Goal: Information Seeking & Learning: Learn about a topic

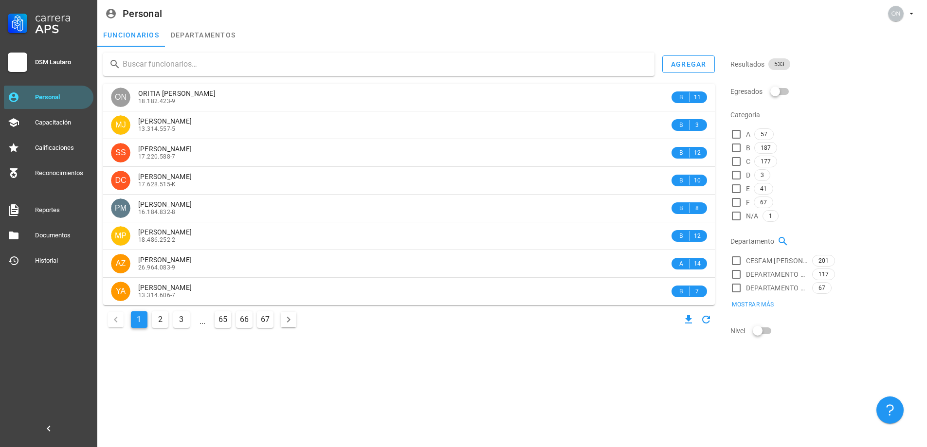
click at [188, 47] on div "agregar ON ORITIA [PERSON_NAME] 18.182.423-9 B 11 MJ [PERSON_NAME] CURILEN 13.3…" at bounding box center [512, 198] width 830 height 302
click at [185, 60] on input "text" at bounding box center [385, 64] width 524 height 16
type input "aguila"
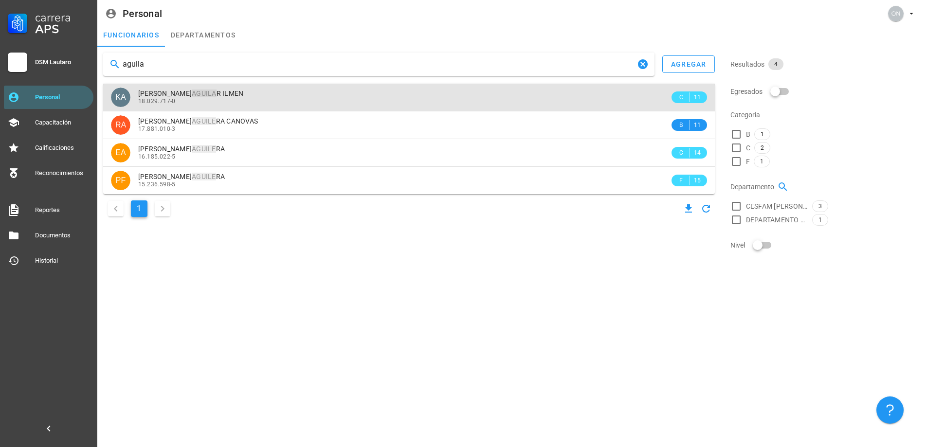
click at [244, 91] on span "[PERSON_NAME] R ILMEN" at bounding box center [191, 94] width 106 height 8
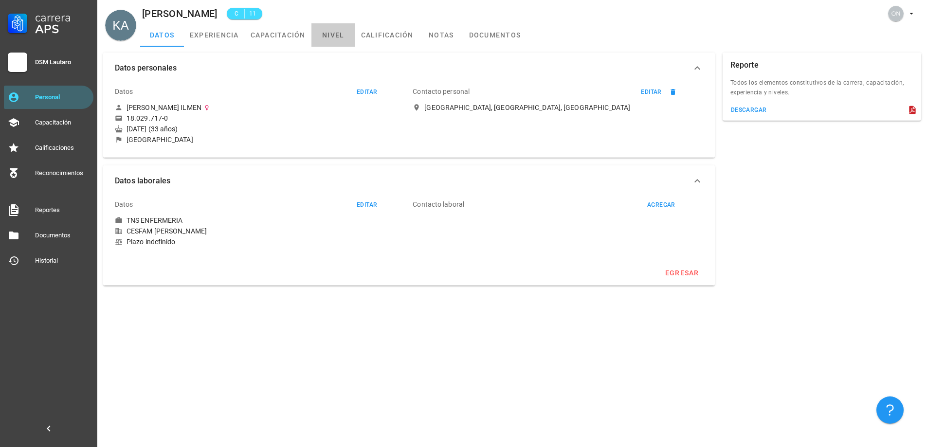
click at [325, 38] on link "nivel" at bounding box center [333, 34] width 44 height 23
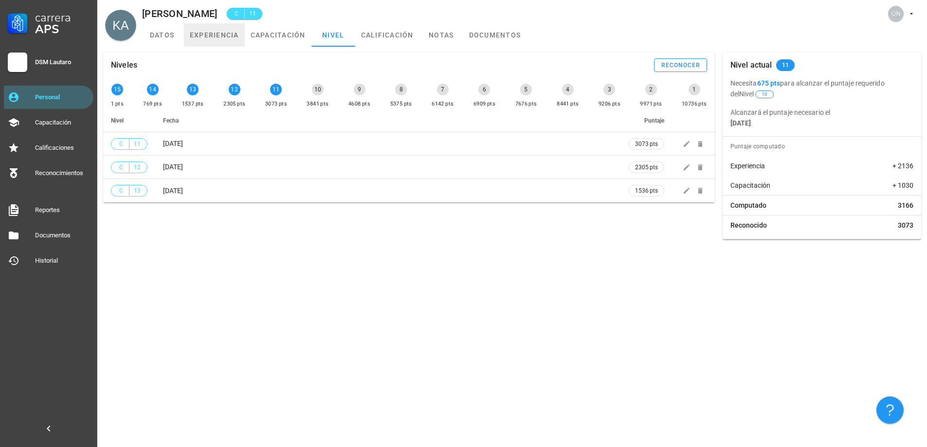
click at [229, 36] on link "experiencia" at bounding box center [214, 34] width 61 height 23
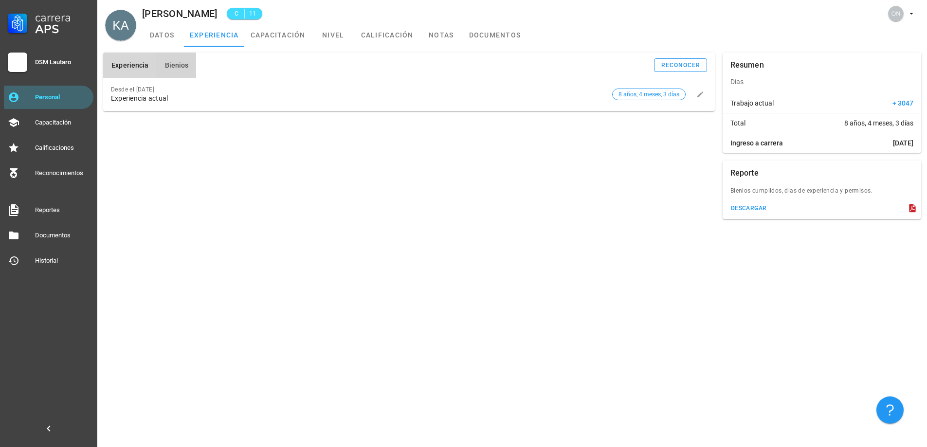
click at [187, 62] on button "Bienios" at bounding box center [176, 65] width 40 height 25
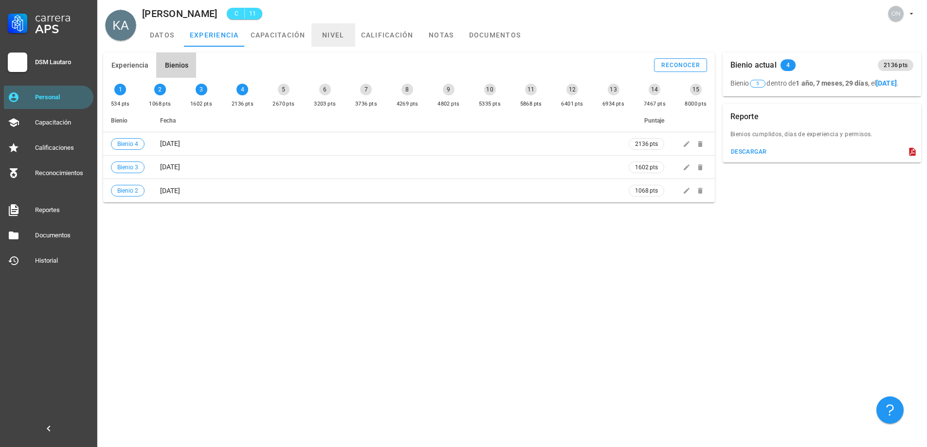
click at [335, 33] on link "nivel" at bounding box center [333, 34] width 44 height 23
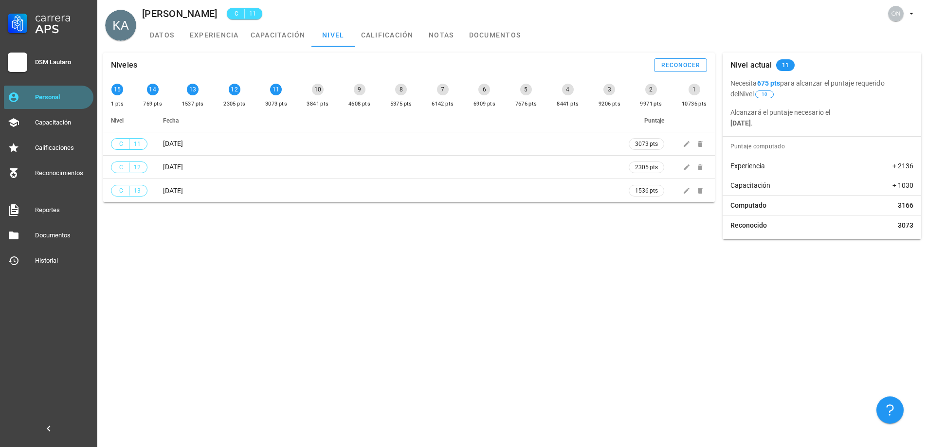
click at [90, 96] on link "Personal" at bounding box center [49, 97] width 90 height 23
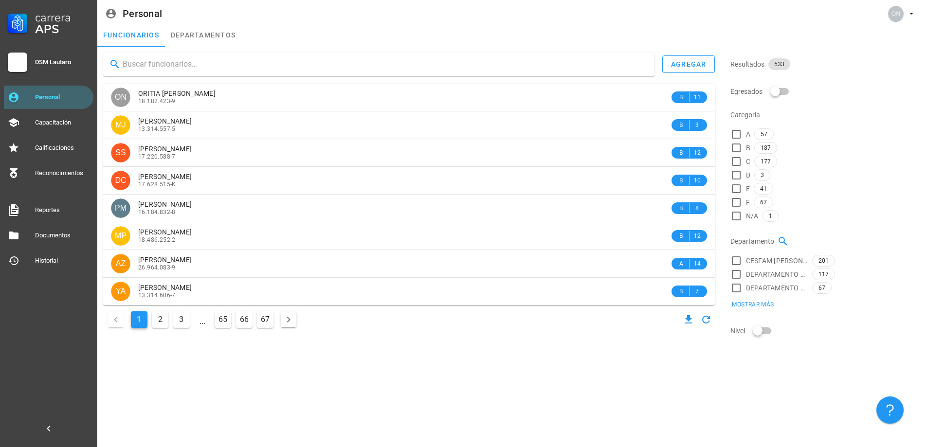
click at [201, 71] on input "text" at bounding box center [385, 64] width 524 height 16
type input "anders"
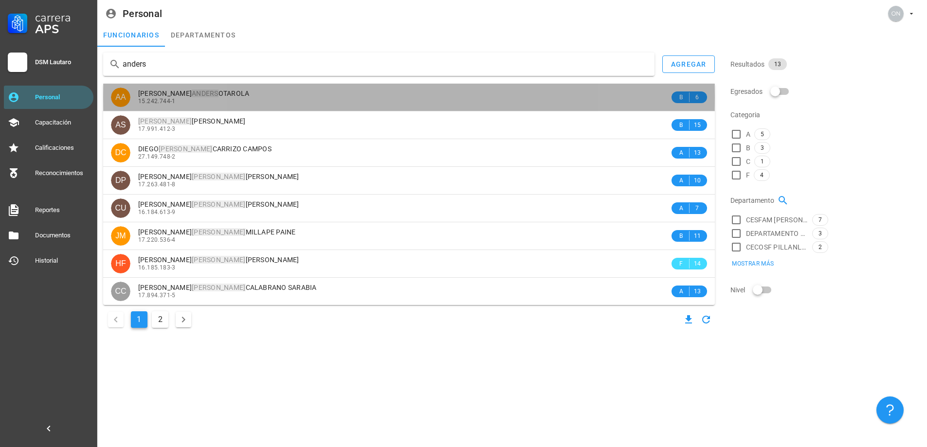
click at [197, 90] on span "[PERSON_NAME]" at bounding box center [193, 94] width 111 height 8
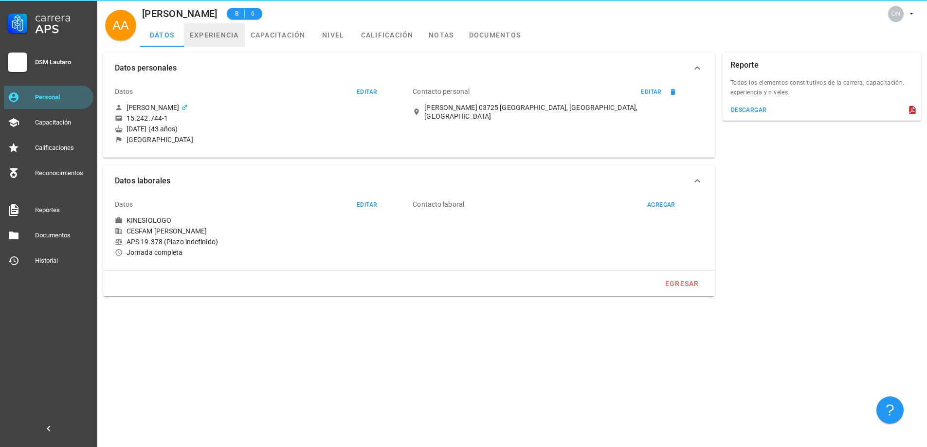
click at [225, 45] on link "experiencia" at bounding box center [214, 34] width 61 height 23
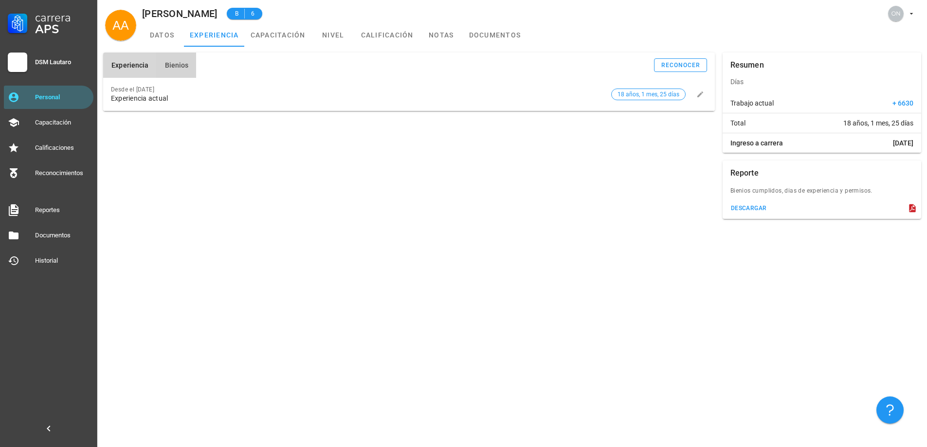
click at [185, 68] on span "Bienios" at bounding box center [176, 65] width 24 height 8
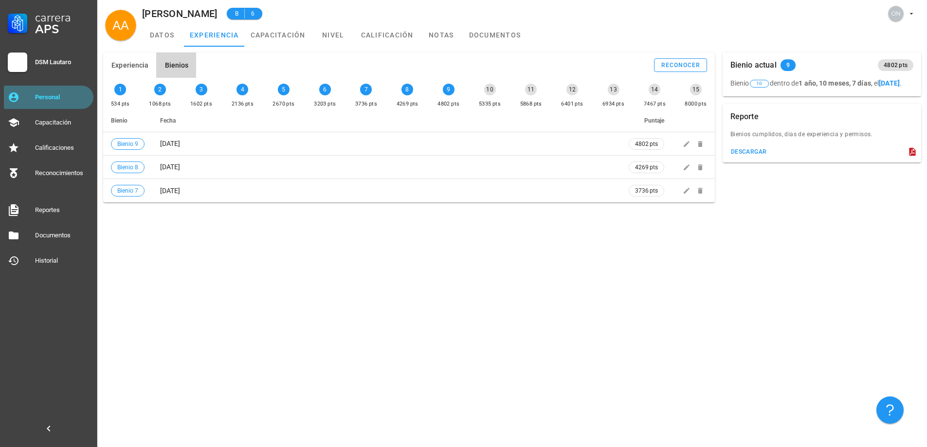
click at [47, 89] on link "Personal" at bounding box center [49, 97] width 90 height 23
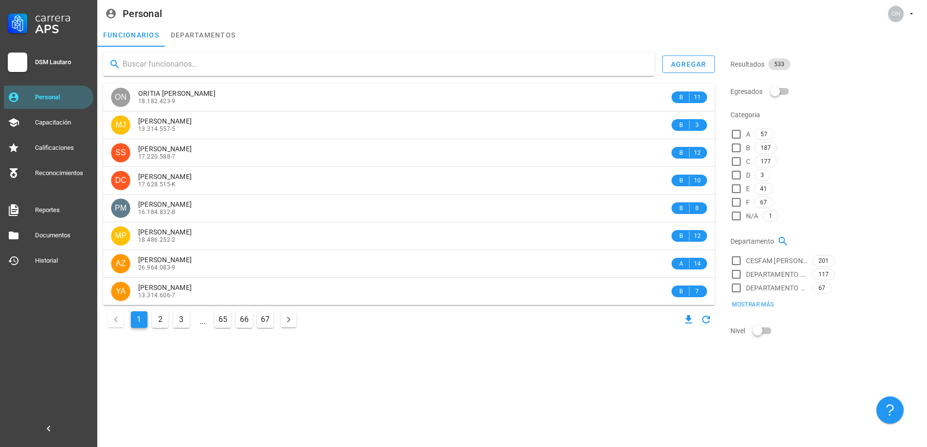
click at [228, 58] on input "text" at bounding box center [385, 64] width 524 height 16
type input "bach"
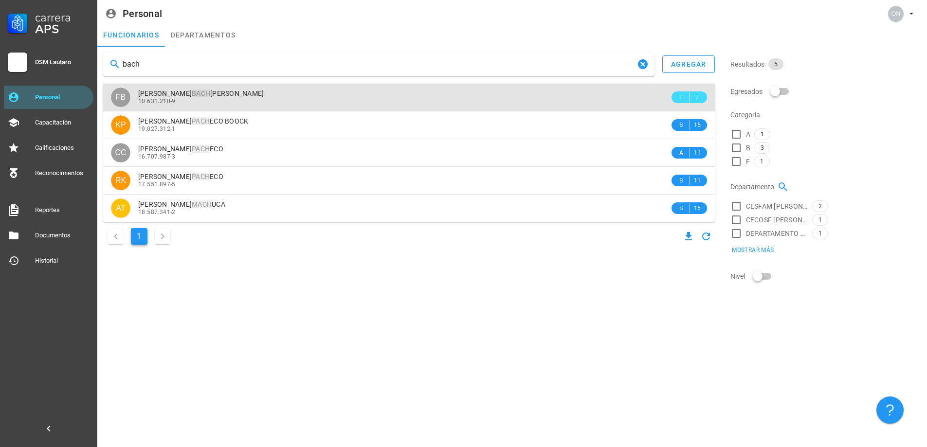
click at [225, 93] on span "[PERSON_NAME]" at bounding box center [201, 94] width 126 height 8
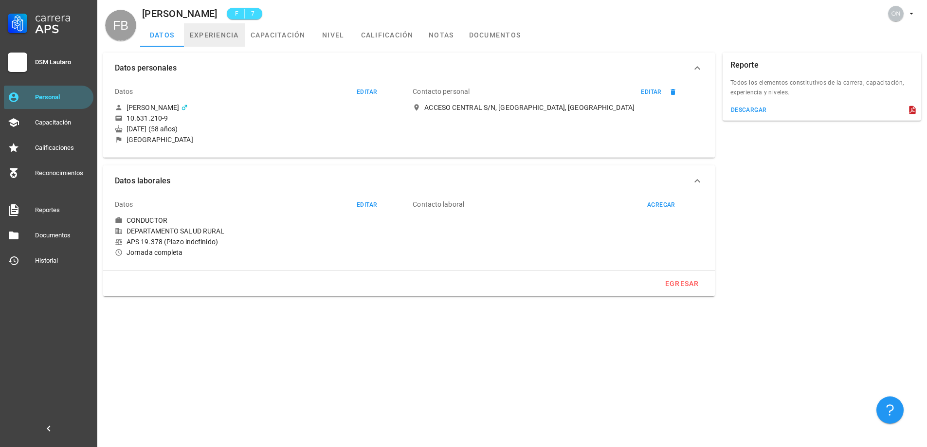
click at [232, 39] on link "experiencia" at bounding box center [214, 34] width 61 height 23
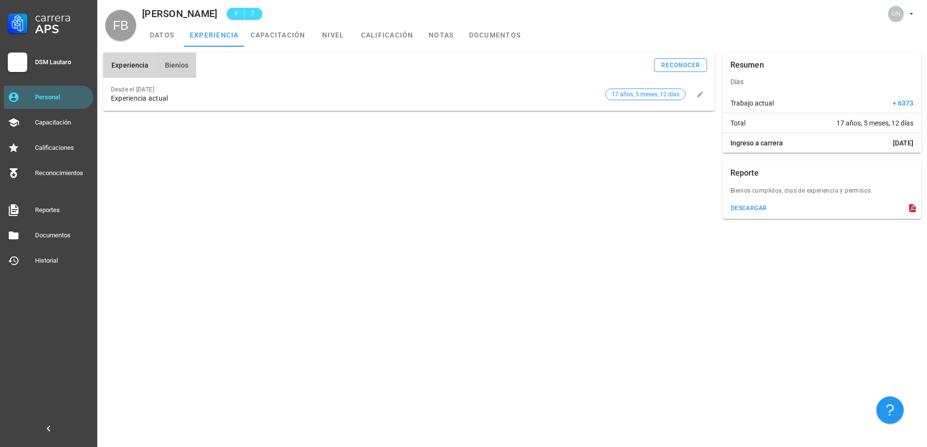
click at [187, 67] on button "Bienios" at bounding box center [176, 65] width 40 height 25
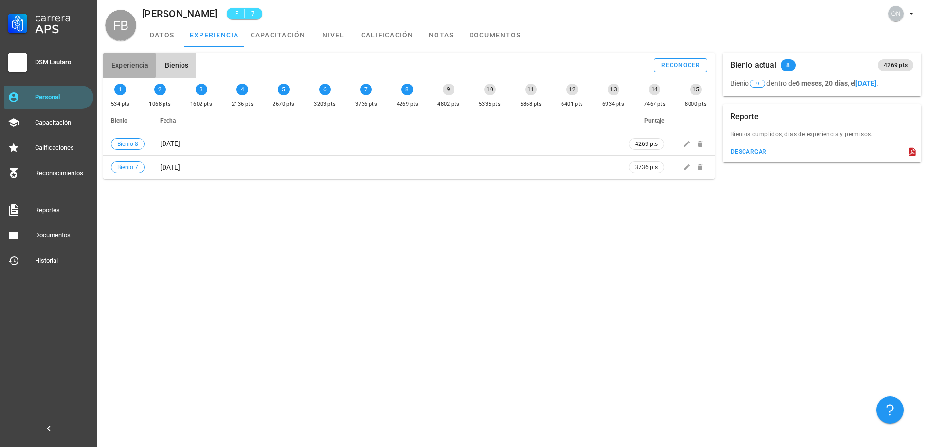
click at [147, 67] on button "Experiencia" at bounding box center [129, 65] width 53 height 25
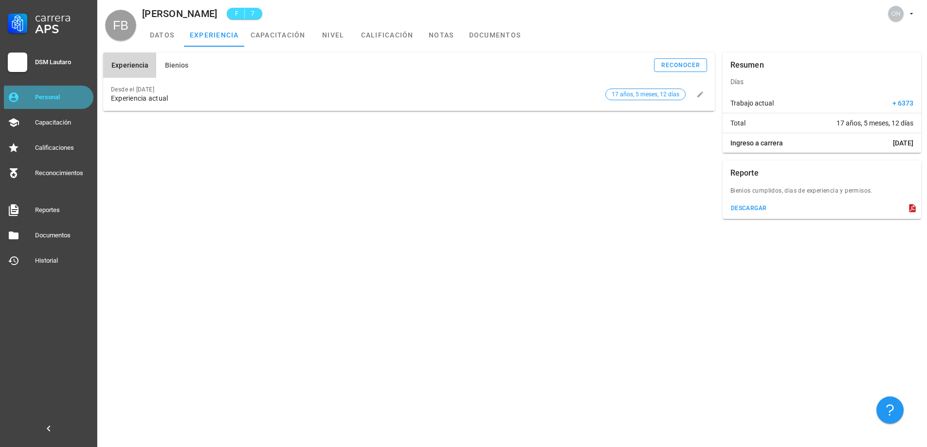
click at [86, 106] on link "Personal" at bounding box center [49, 97] width 90 height 23
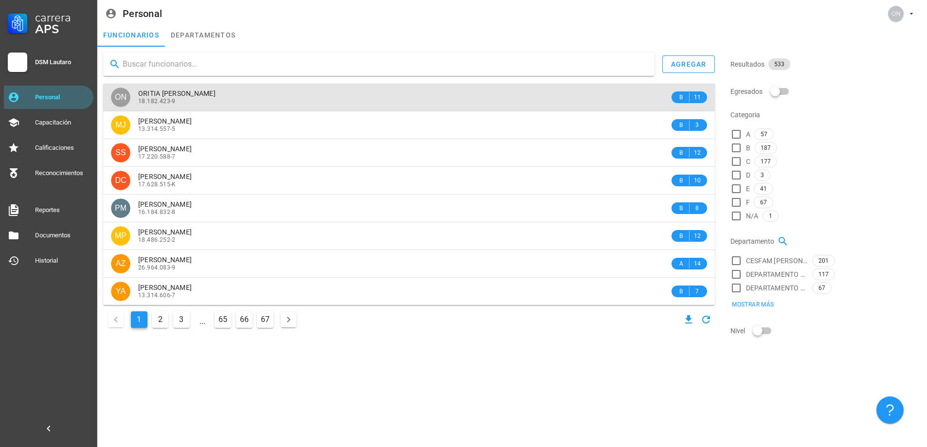
click at [211, 93] on span "ORITIA [PERSON_NAME]" at bounding box center [176, 94] width 77 height 8
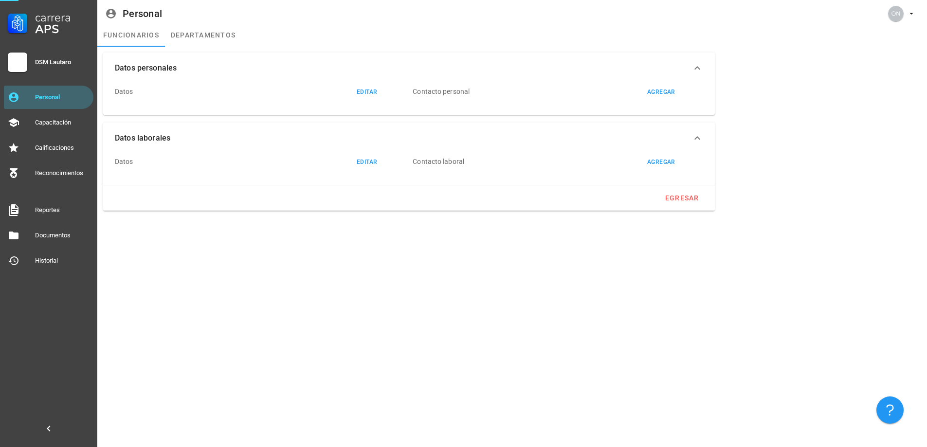
click at [216, 51] on div "Datos personales Datos editar Contacto personal agregar" at bounding box center [408, 84] width 619 height 70
click at [74, 83] on div "DSM Lautaro" at bounding box center [49, 66] width 90 height 35
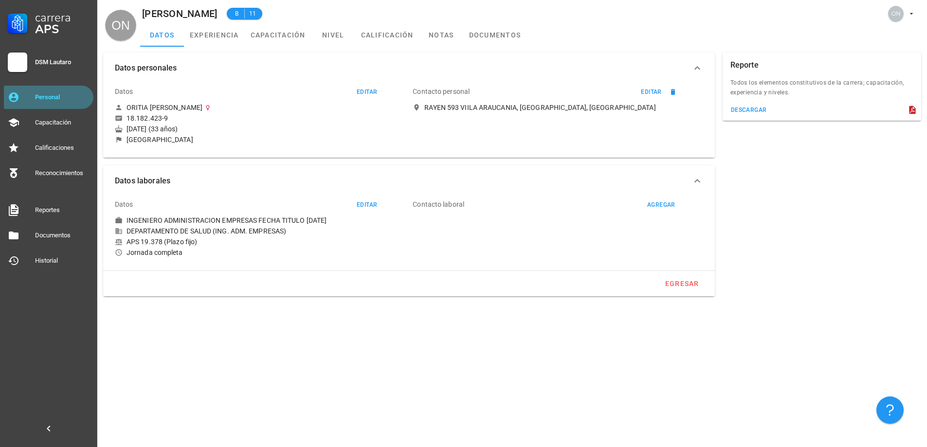
click at [73, 86] on link "Personal" at bounding box center [49, 97] width 90 height 23
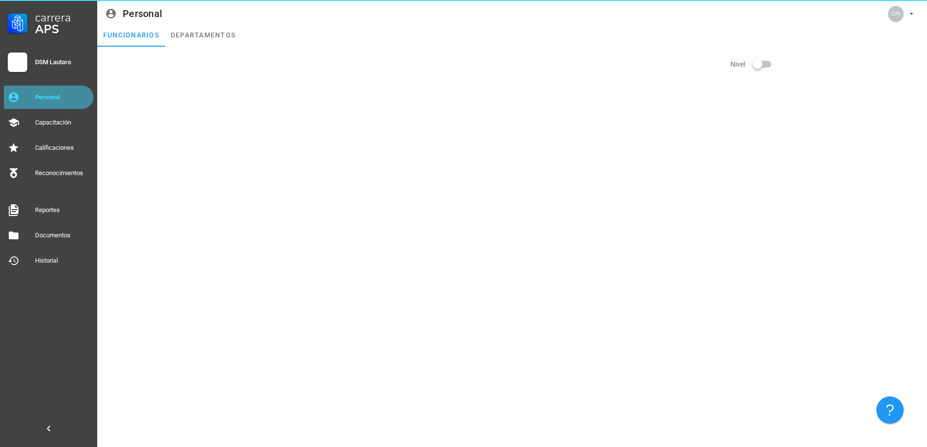
click at [71, 94] on div "Personal" at bounding box center [62, 97] width 55 height 8
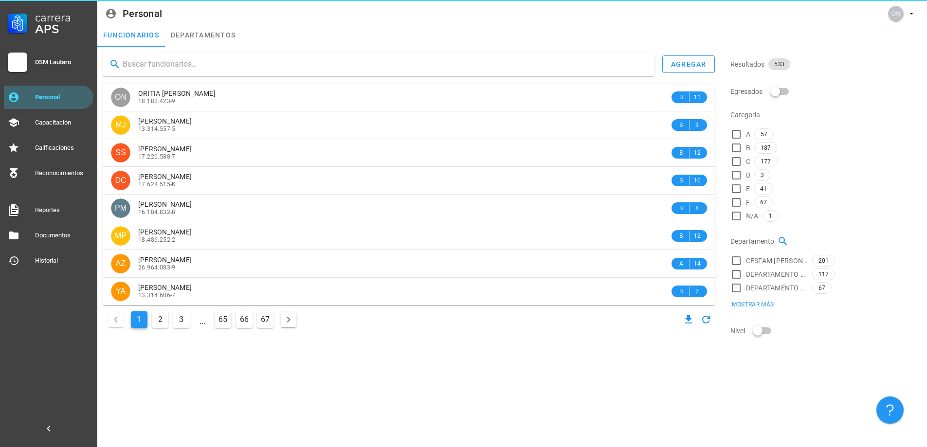
click at [169, 61] on input "text" at bounding box center [385, 64] width 524 height 16
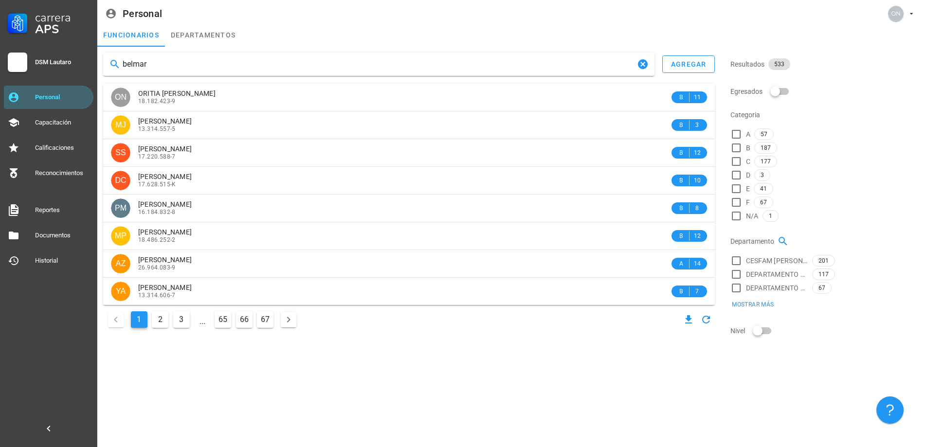
type input "belmar"
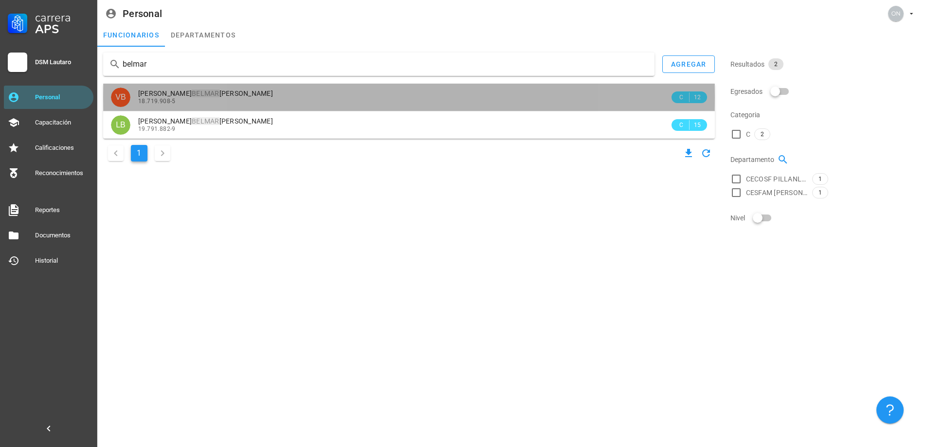
click at [173, 95] on span "[PERSON_NAME]" at bounding box center [205, 94] width 135 height 8
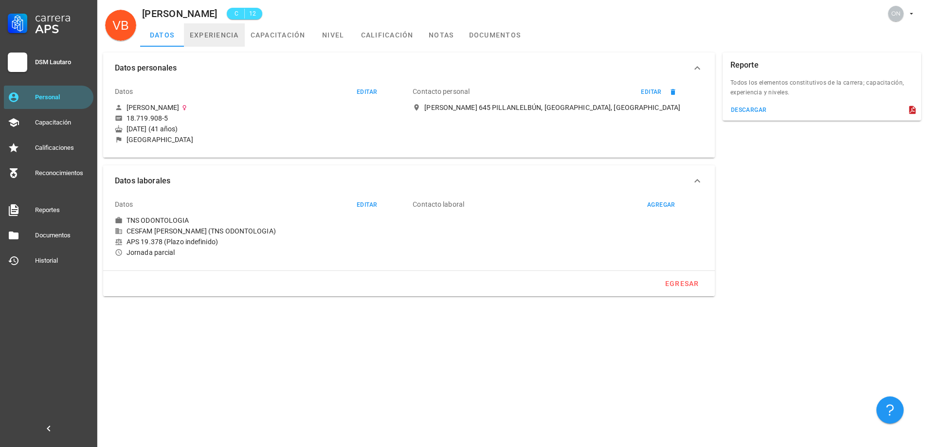
click at [234, 37] on link "experiencia" at bounding box center [214, 34] width 61 height 23
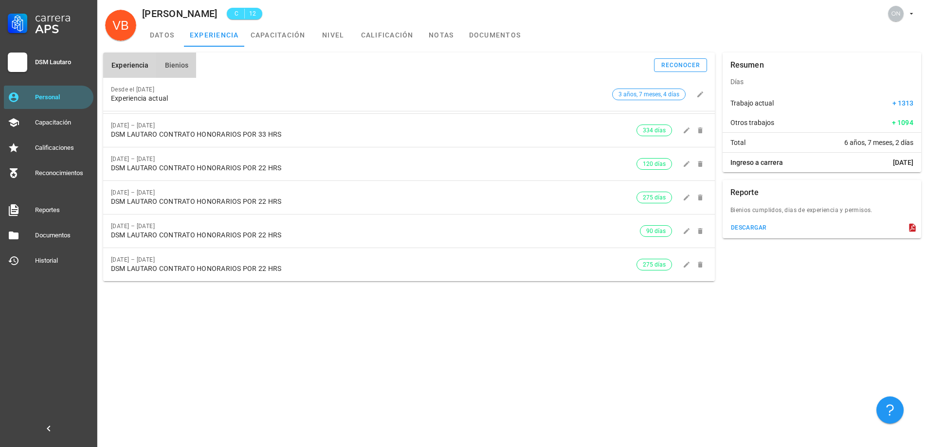
click at [170, 66] on span "Bienios" at bounding box center [176, 65] width 24 height 8
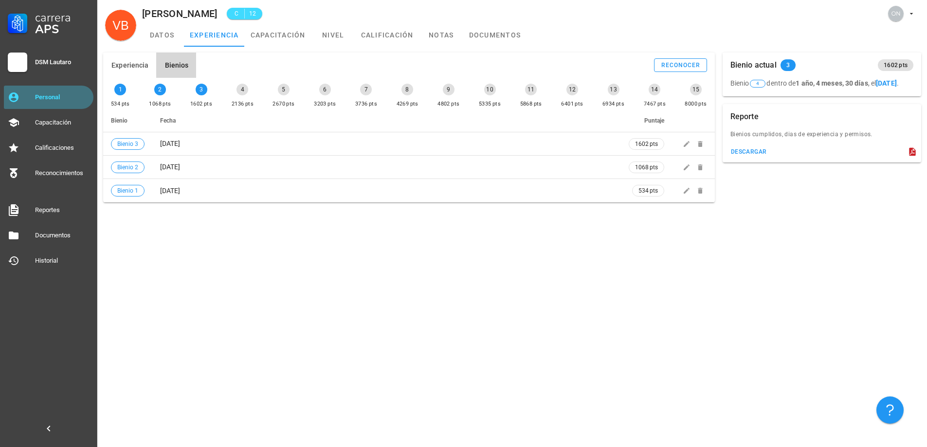
click at [70, 88] on link "Personal" at bounding box center [49, 97] width 90 height 23
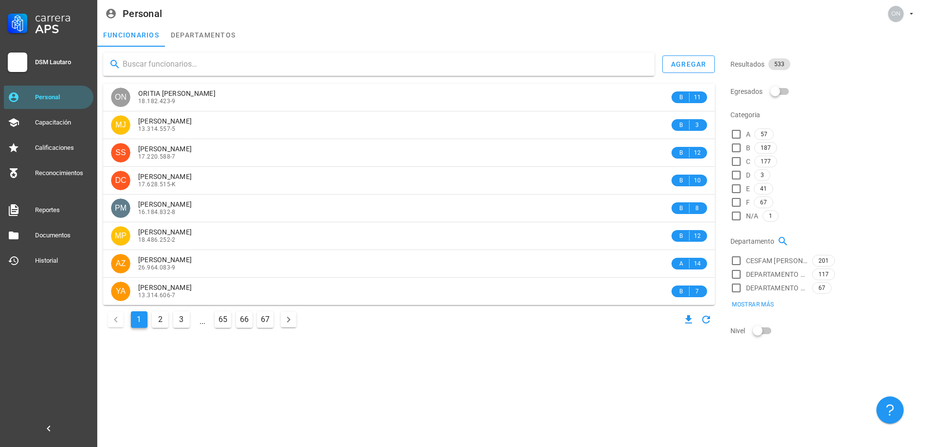
click at [208, 68] on input "text" at bounding box center [385, 64] width 524 height 16
type input "campos"
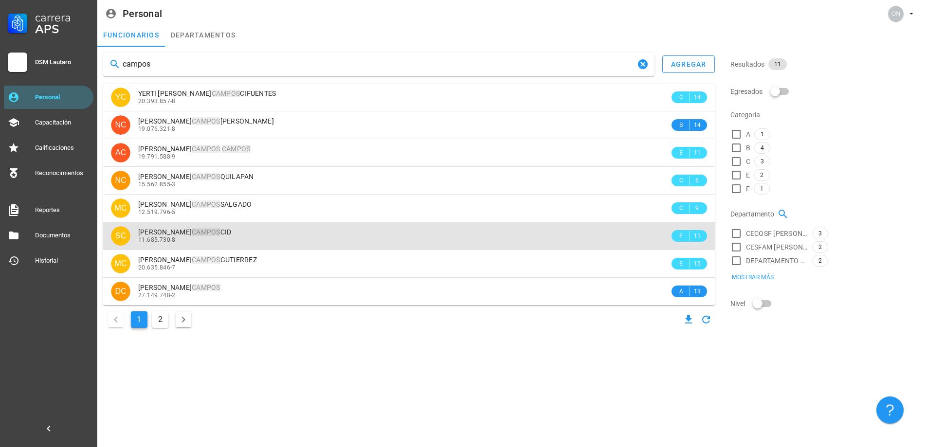
click at [220, 229] on span "[PERSON_NAME]" at bounding box center [184, 232] width 93 height 8
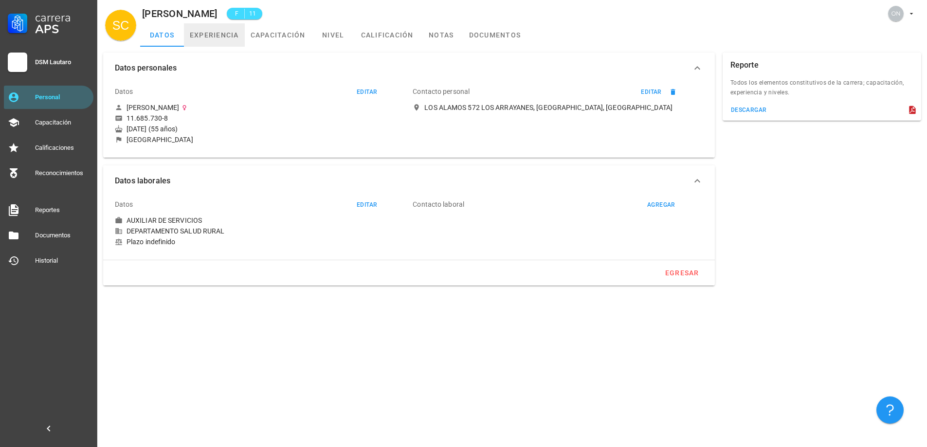
click at [226, 36] on link "experiencia" at bounding box center [214, 34] width 61 height 23
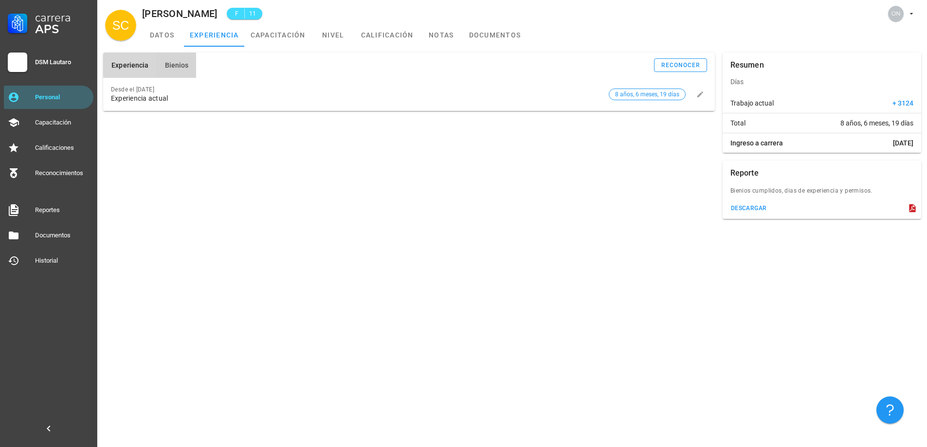
click at [176, 66] on span "Bienios" at bounding box center [176, 65] width 24 height 8
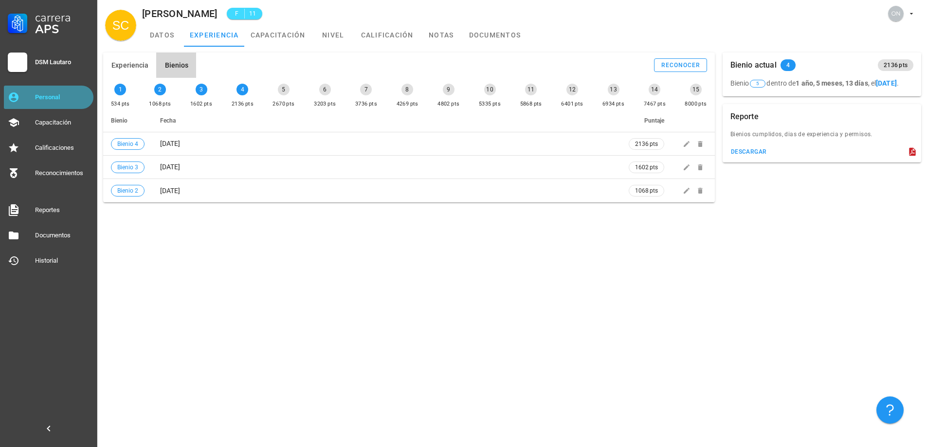
click at [62, 93] on div "Personal" at bounding box center [62, 98] width 55 height 16
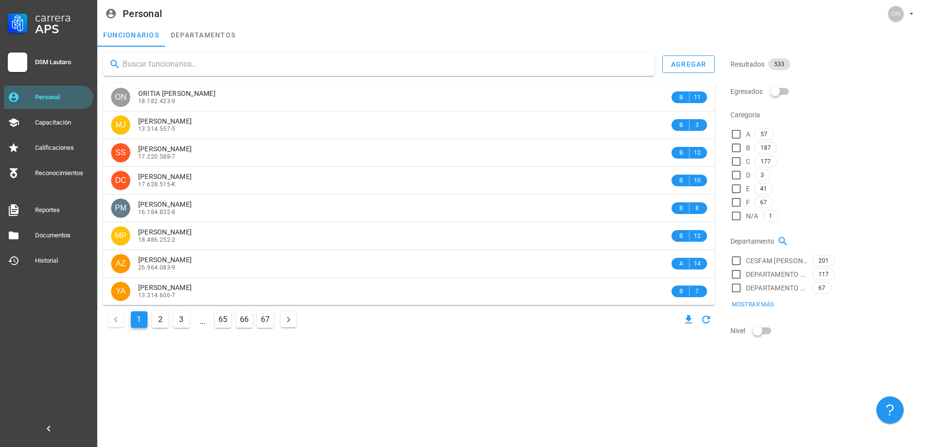
click at [195, 59] on input "text" at bounding box center [385, 64] width 524 height 16
type input "cares"
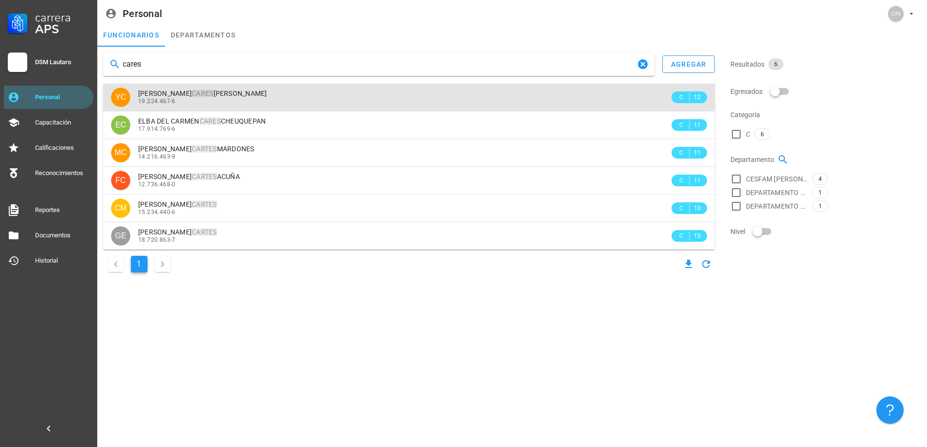
click at [284, 99] on div "19.224.467-6" at bounding box center [403, 101] width 531 height 7
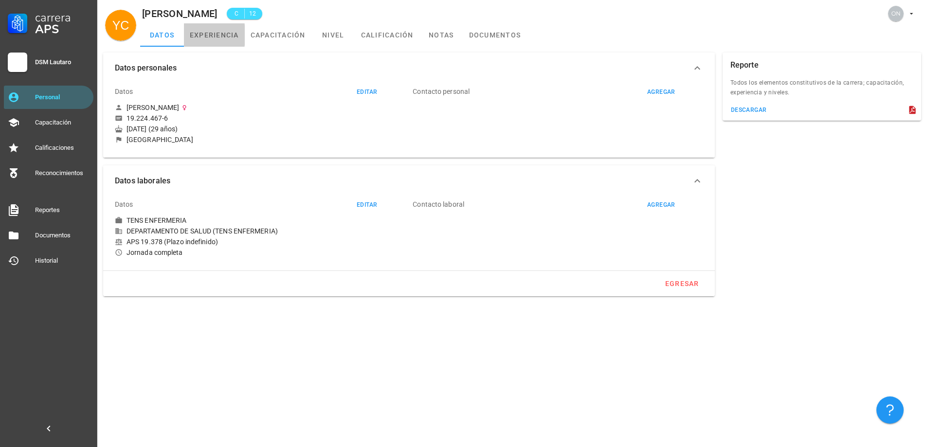
click at [227, 37] on link "experiencia" at bounding box center [214, 34] width 61 height 23
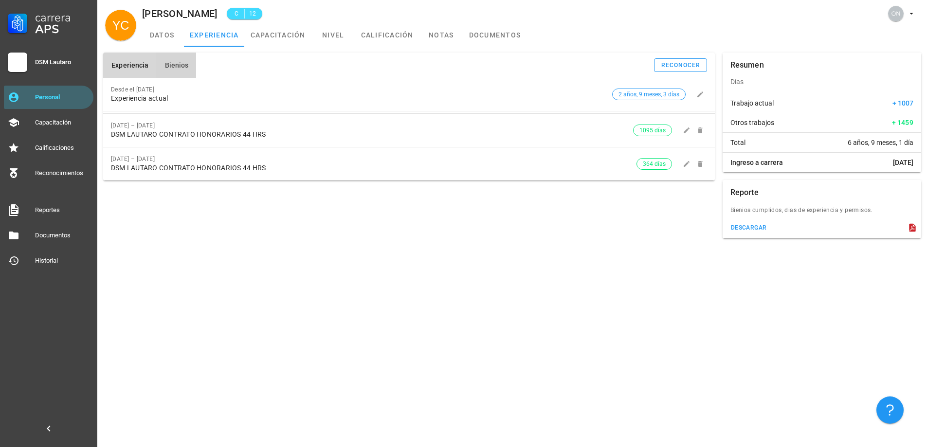
click at [171, 61] on span "Bienios" at bounding box center [176, 65] width 24 height 8
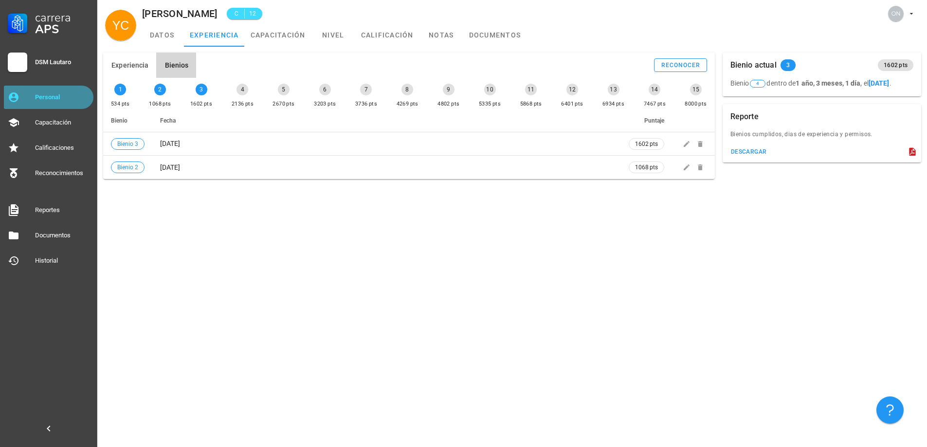
click at [55, 104] on div "Personal" at bounding box center [62, 98] width 55 height 16
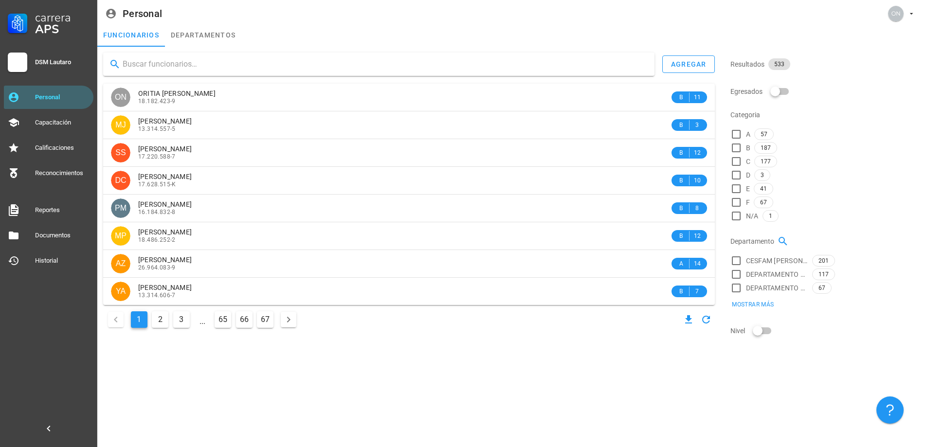
click at [180, 66] on input "text" at bounding box center [385, 64] width 524 height 16
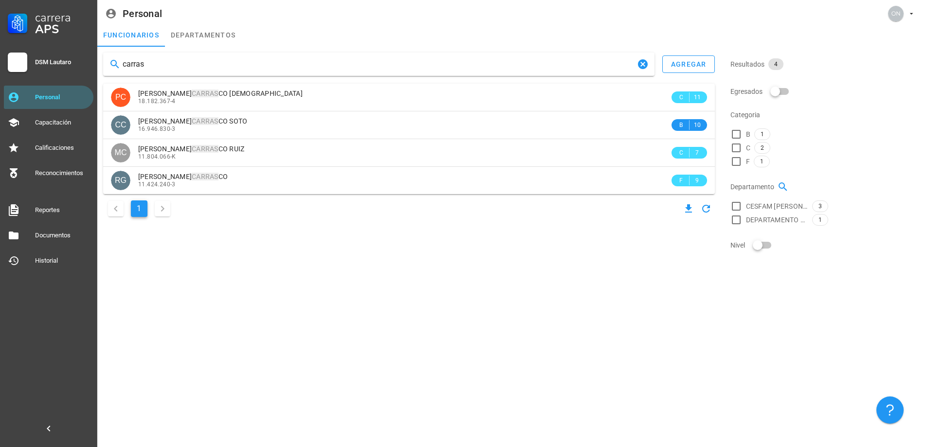
type input "carras"
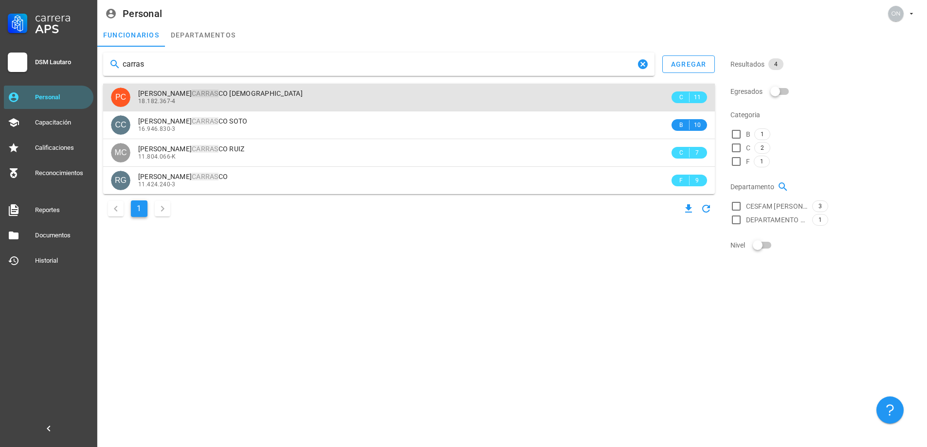
click at [167, 91] on span "[PERSON_NAME] CO [PERSON_NAME]" at bounding box center [220, 94] width 164 height 8
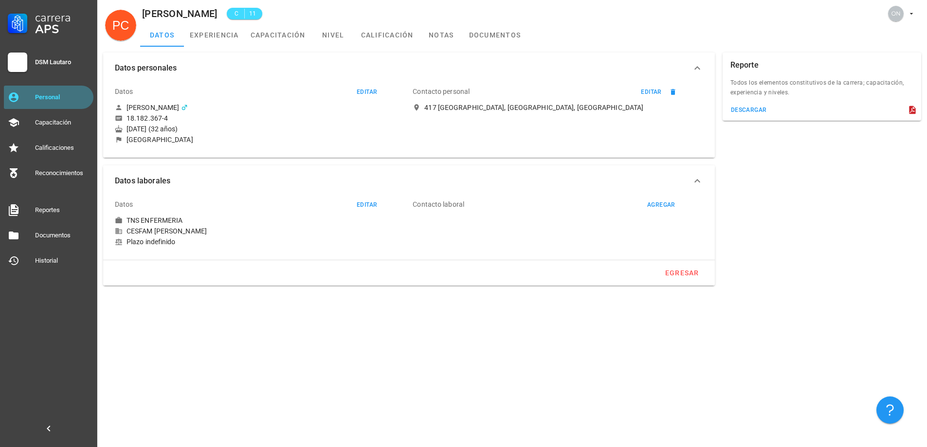
click at [48, 96] on div "Personal" at bounding box center [62, 97] width 55 height 8
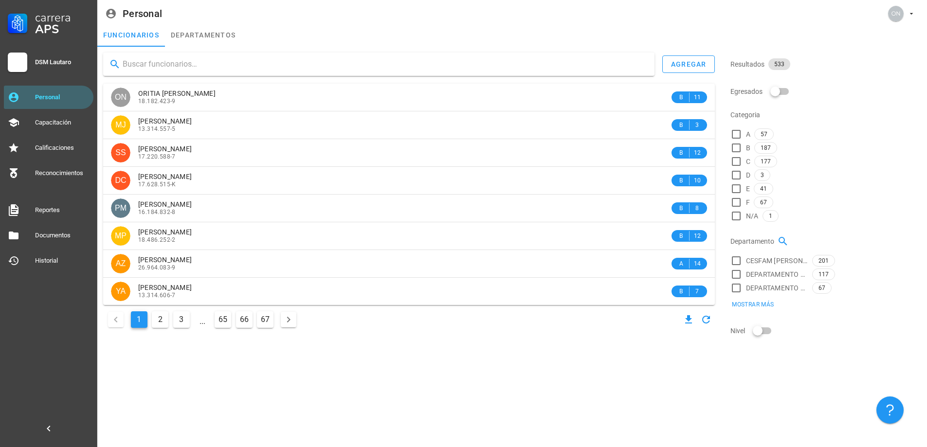
click at [160, 65] on input "text" at bounding box center [385, 64] width 524 height 16
type input "carr"
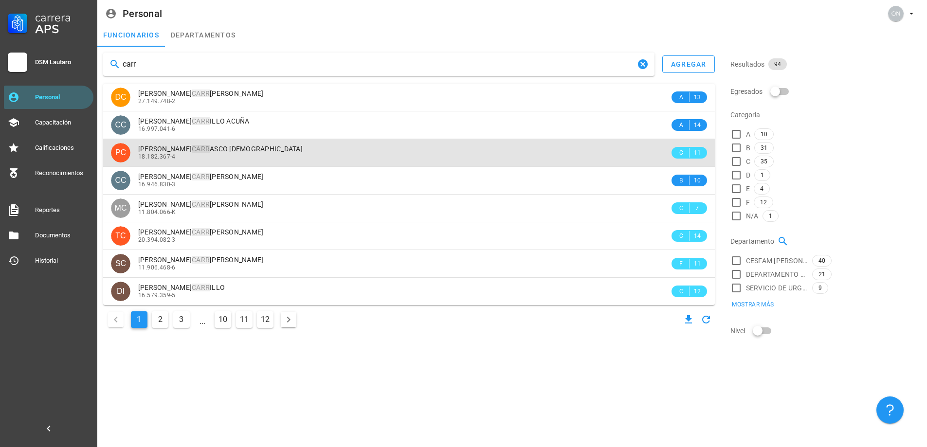
click at [197, 148] on mark "CARR" at bounding box center [201, 149] width 18 height 8
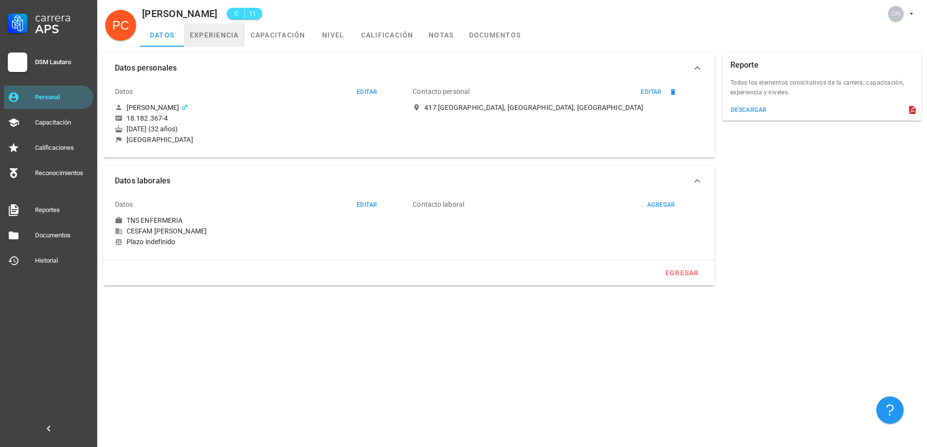
click at [230, 37] on link "experiencia" at bounding box center [214, 34] width 61 height 23
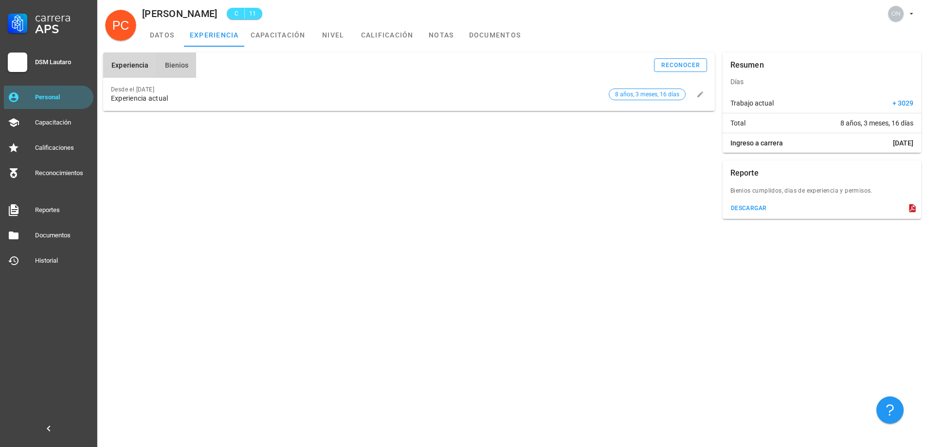
click at [181, 64] on span "Bienios" at bounding box center [176, 65] width 24 height 8
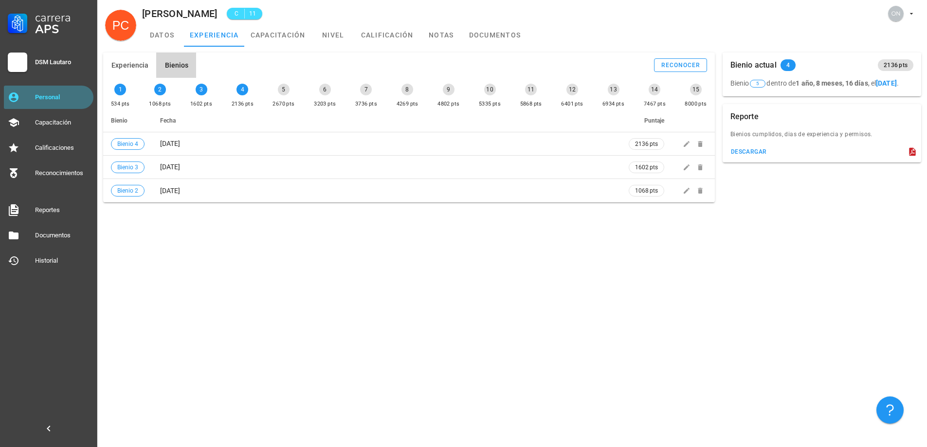
click at [81, 95] on div "Personal" at bounding box center [62, 97] width 55 height 8
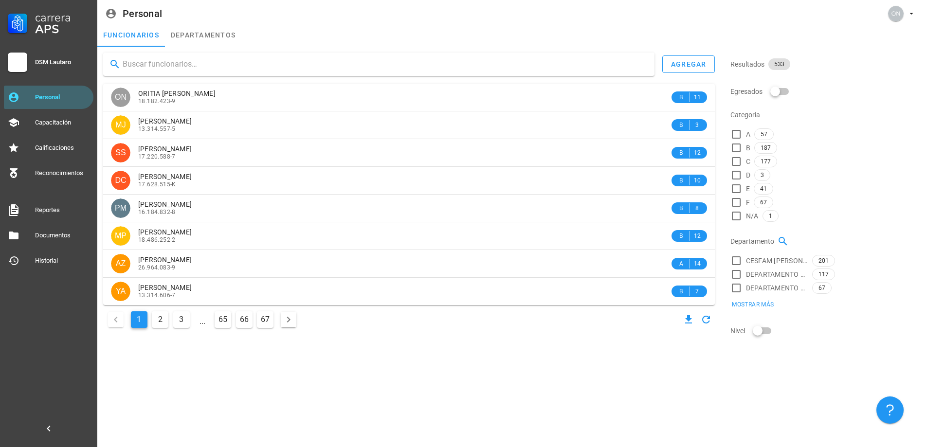
click at [192, 71] on input "text" at bounding box center [385, 64] width 524 height 16
type input "carri"
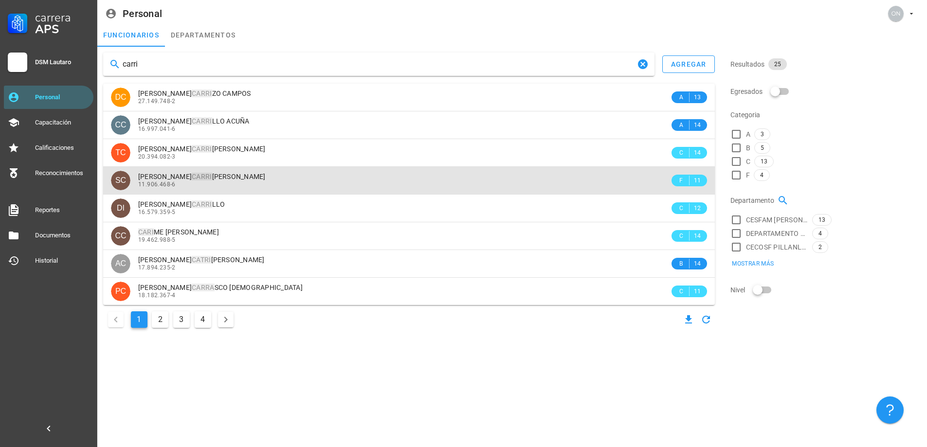
click at [208, 172] on div "[PERSON_NAME] 11.906.468-6" at bounding box center [403, 180] width 531 height 27
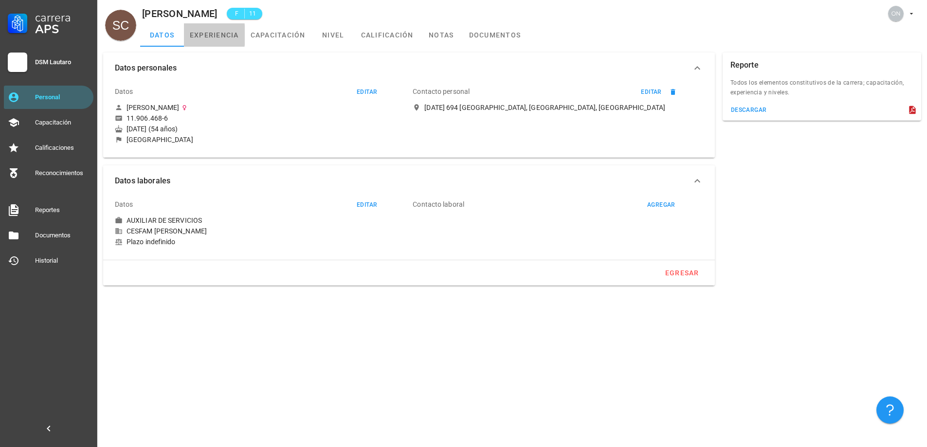
click at [234, 37] on link "experiencia" at bounding box center [214, 34] width 61 height 23
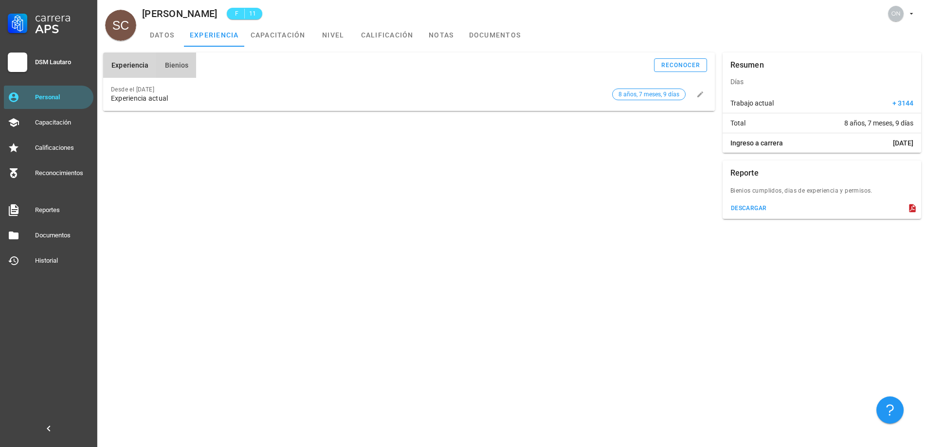
click at [183, 63] on span "Bienios" at bounding box center [176, 65] width 24 height 8
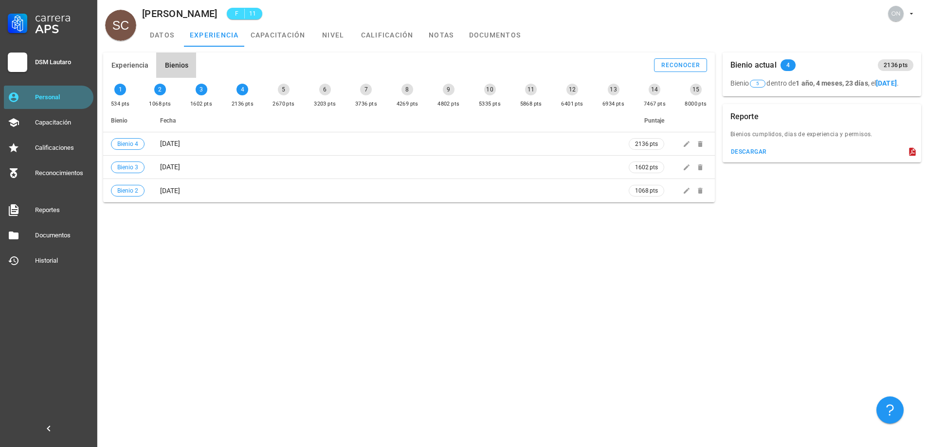
click at [44, 92] on div "Personal" at bounding box center [62, 98] width 55 height 16
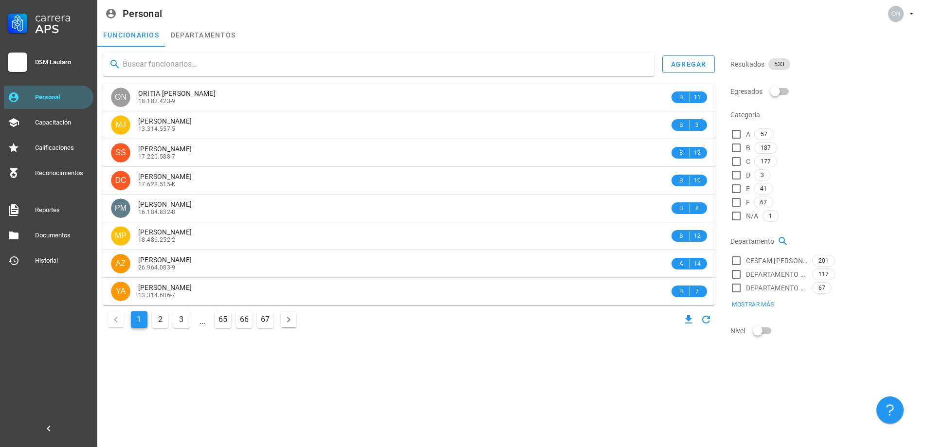
click at [179, 66] on input "text" at bounding box center [385, 64] width 524 height 16
type input "cartes"
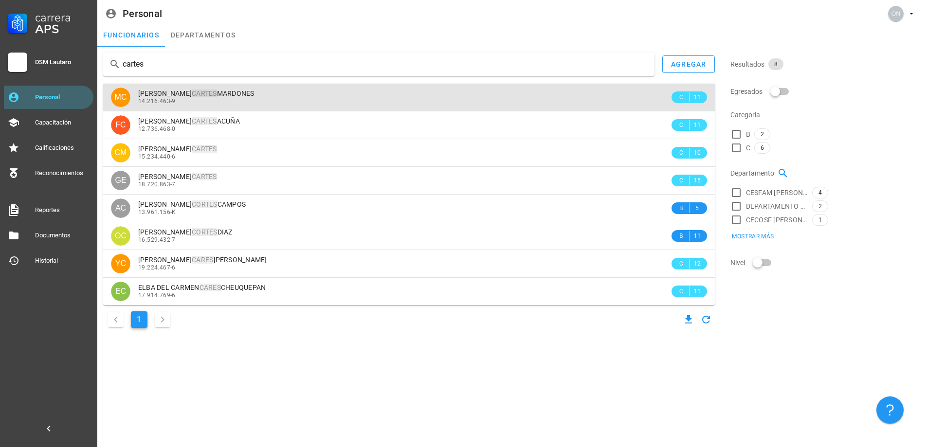
click at [217, 94] on mark "CARTES" at bounding box center [204, 94] width 25 height 8
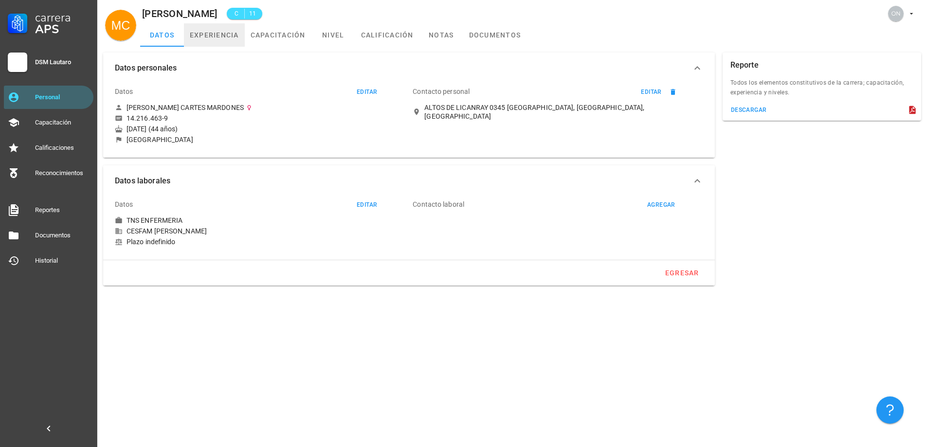
click at [213, 33] on link "experiencia" at bounding box center [214, 34] width 61 height 23
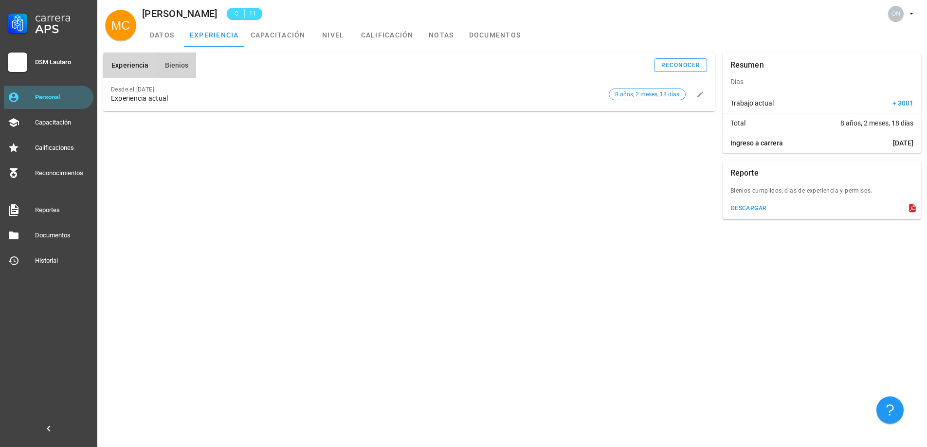
click at [185, 59] on button "Bienios" at bounding box center [176, 65] width 40 height 25
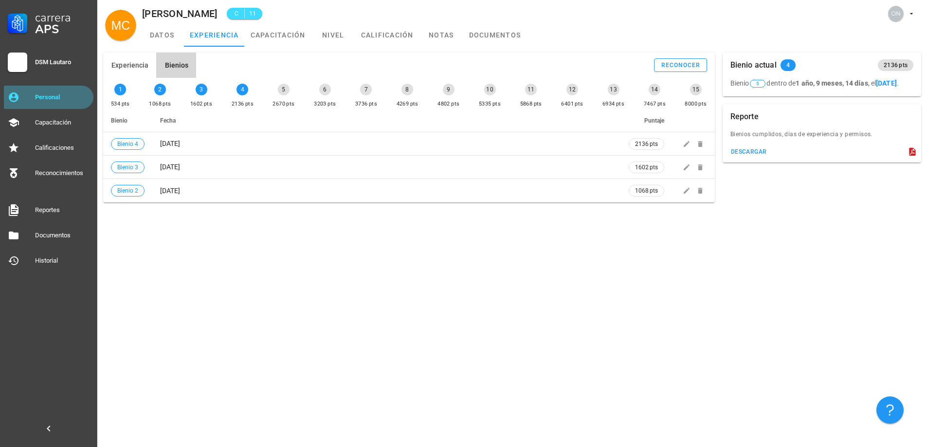
click at [66, 97] on div "Personal" at bounding box center [62, 97] width 55 height 8
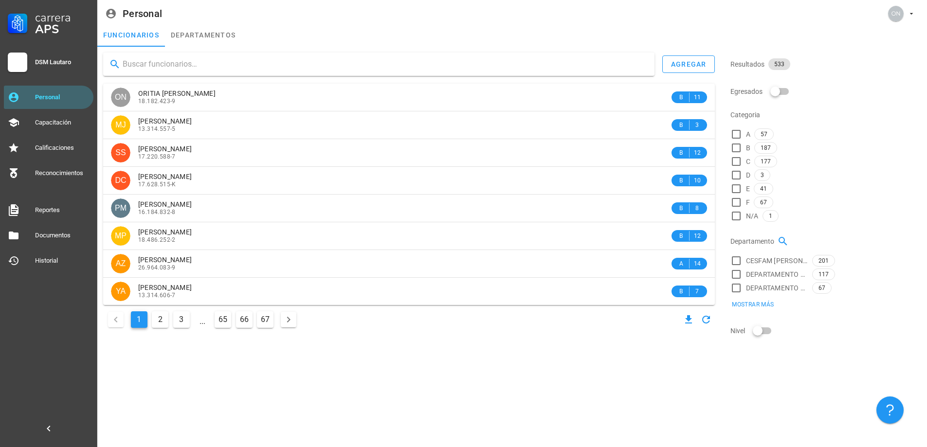
click at [193, 69] on input "text" at bounding box center [385, 64] width 524 height 16
type input "ludy"
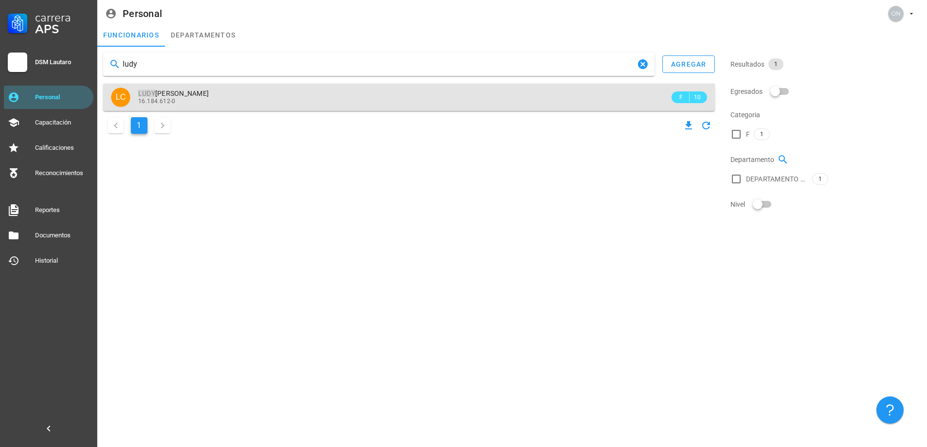
click at [182, 97] on span "[PERSON_NAME]" at bounding box center [173, 94] width 71 height 8
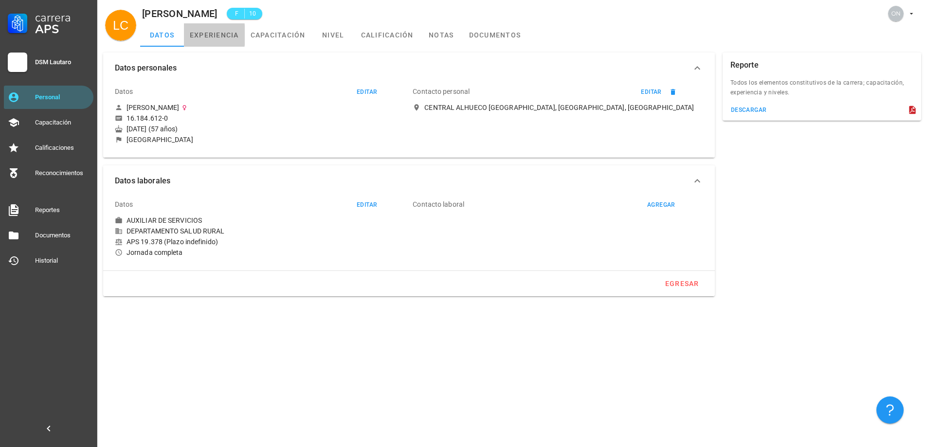
click at [218, 29] on link "experiencia" at bounding box center [214, 34] width 61 height 23
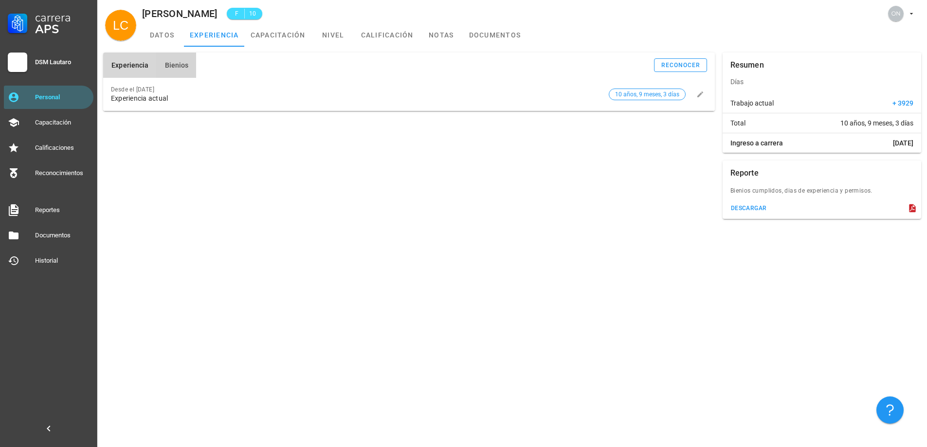
click at [185, 69] on span "Bienios" at bounding box center [176, 65] width 24 height 8
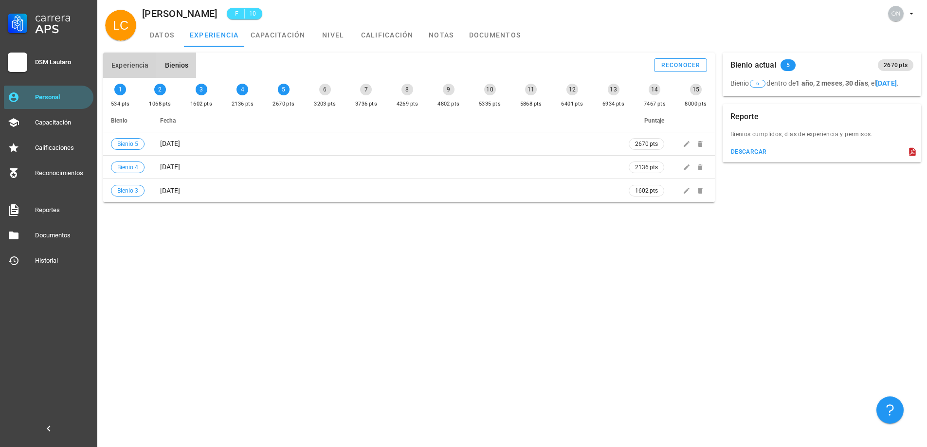
click at [140, 65] on span "Experiencia" at bounding box center [129, 65] width 37 height 8
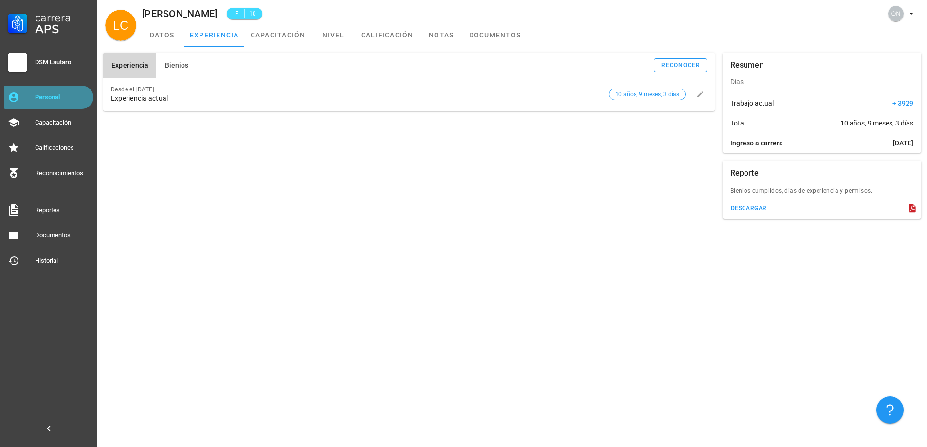
click at [27, 94] on link "Personal" at bounding box center [49, 97] width 90 height 23
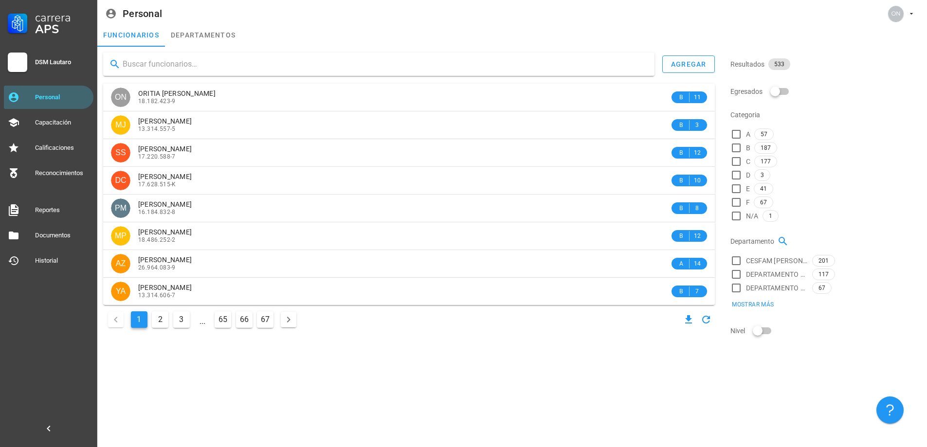
click at [234, 59] on input "text" at bounding box center [385, 64] width 524 height 16
type input "castro"
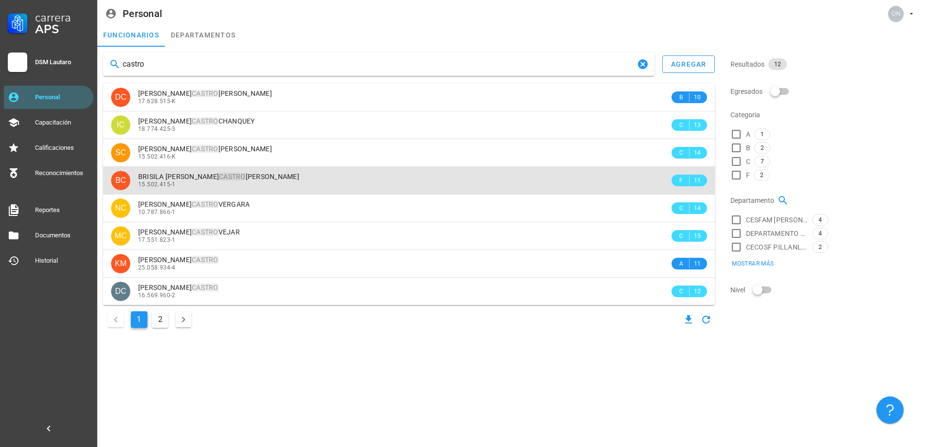
click at [219, 175] on mark "CASTRO" at bounding box center [232, 177] width 27 height 8
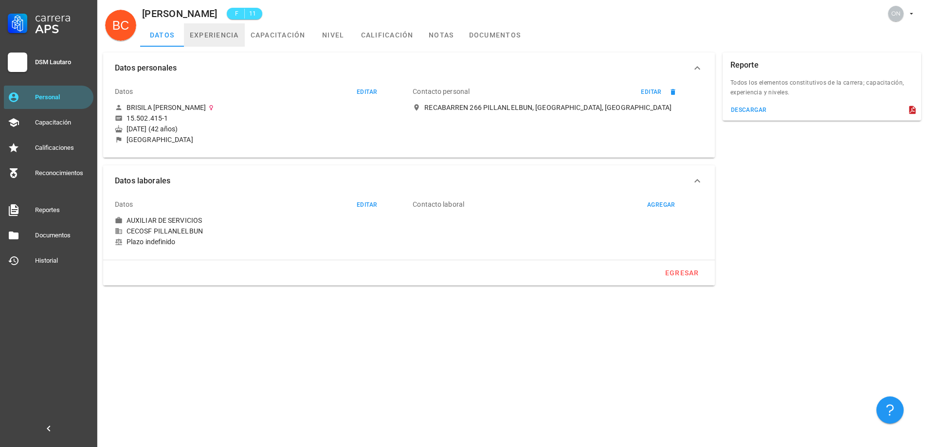
click at [206, 42] on link "experiencia" at bounding box center [214, 34] width 61 height 23
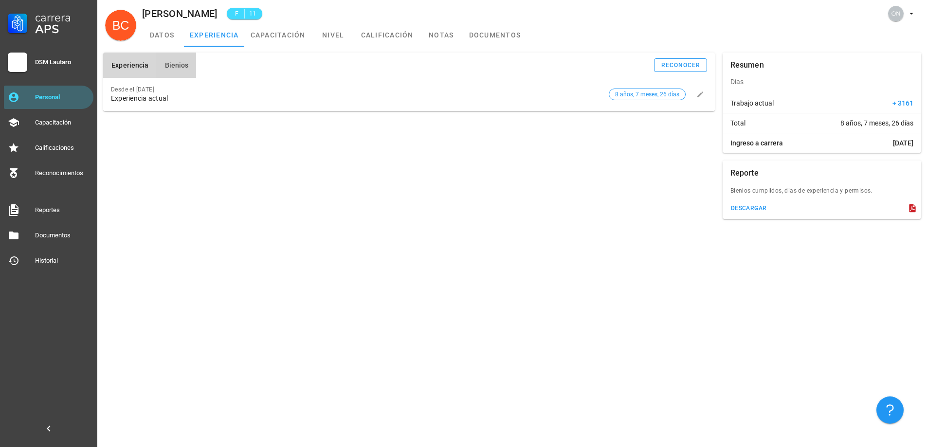
click at [181, 57] on button "Bienios" at bounding box center [176, 65] width 40 height 25
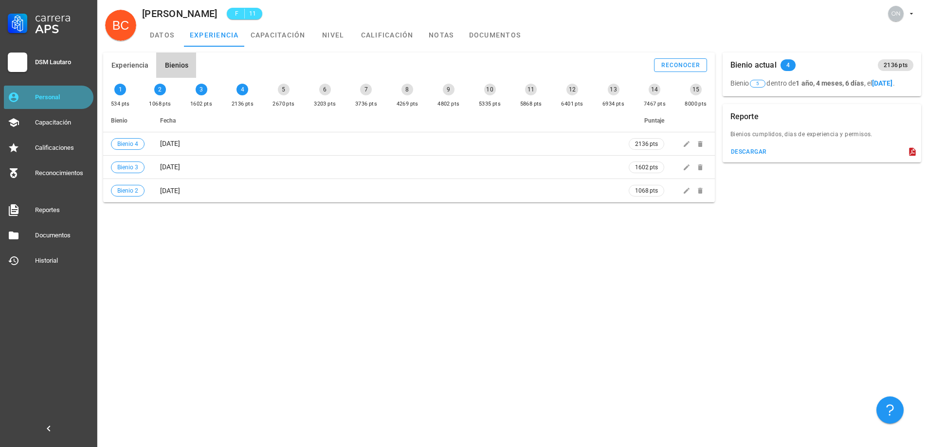
click at [63, 100] on div "Personal" at bounding box center [62, 97] width 55 height 8
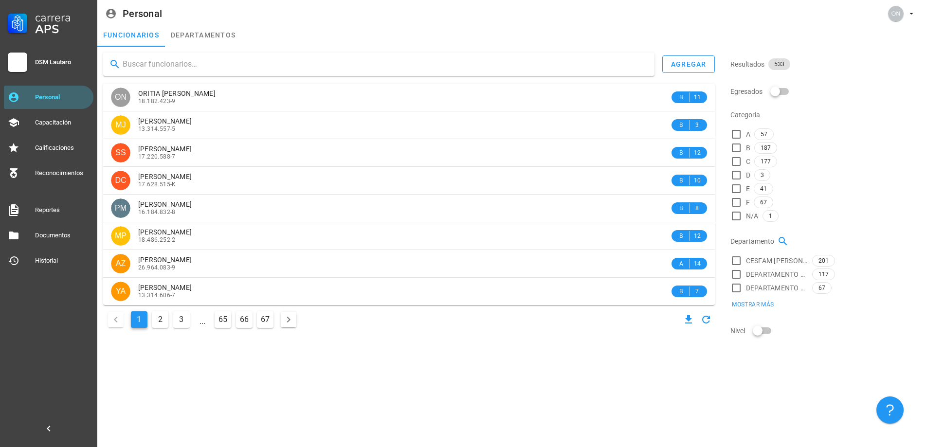
click at [184, 68] on input "text" at bounding box center [385, 64] width 524 height 16
type input "catala"
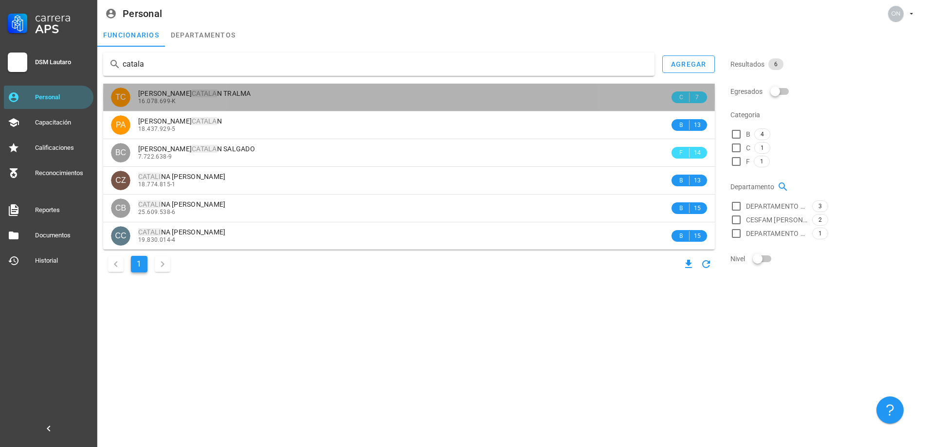
click at [233, 96] on span "[PERSON_NAME] N TRALMA" at bounding box center [194, 94] width 113 height 8
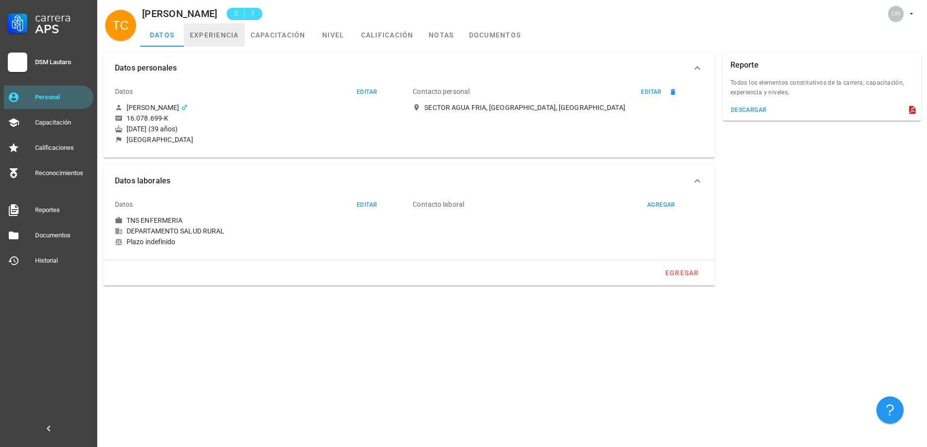
click at [219, 34] on link "experiencia" at bounding box center [214, 34] width 61 height 23
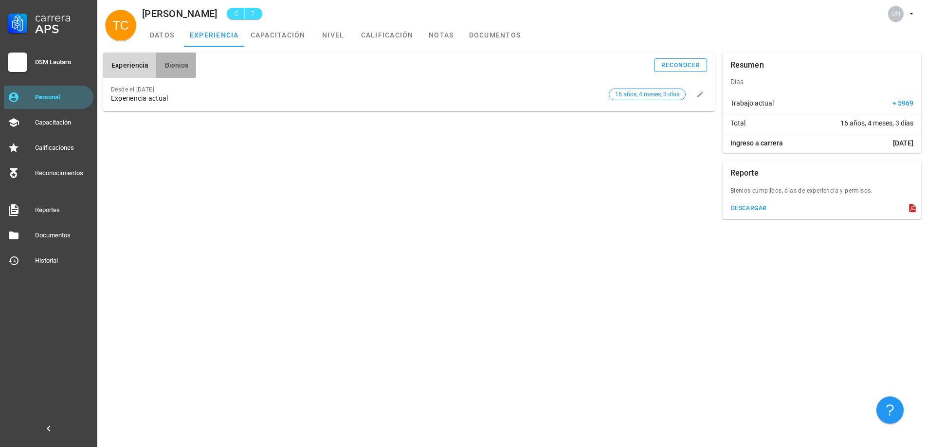
click at [182, 70] on button "Bienios" at bounding box center [176, 65] width 40 height 25
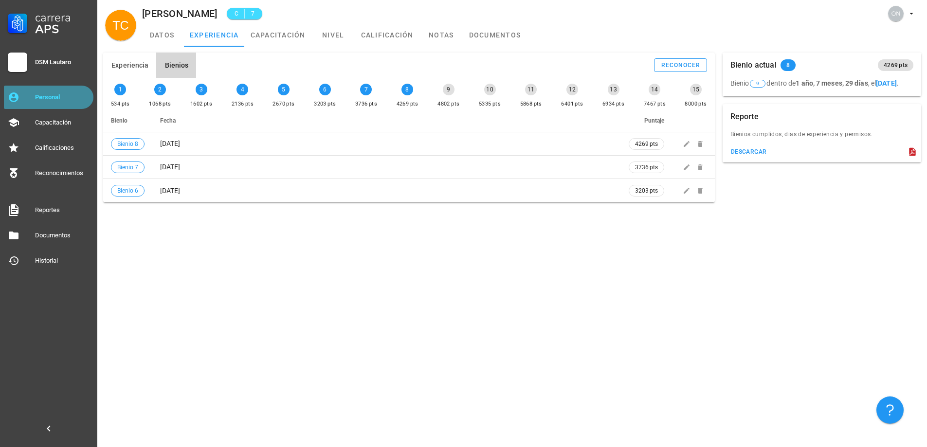
click at [63, 97] on div "Personal" at bounding box center [62, 97] width 55 height 8
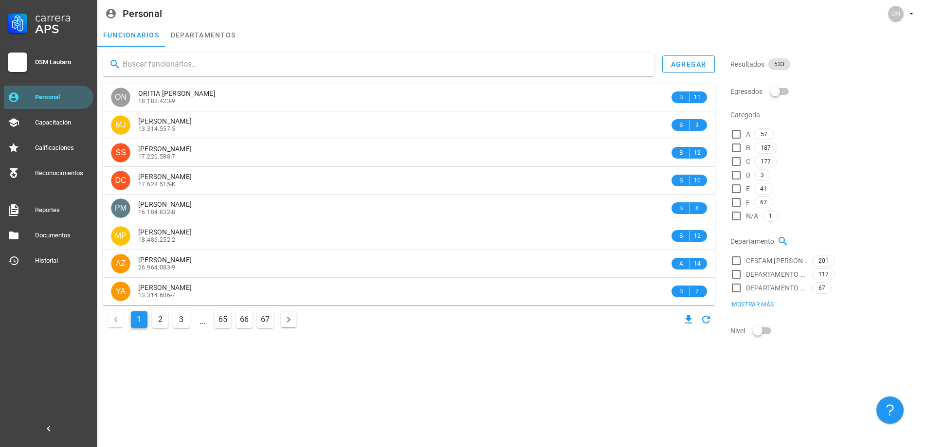
click at [149, 70] on input "text" at bounding box center [385, 64] width 524 height 16
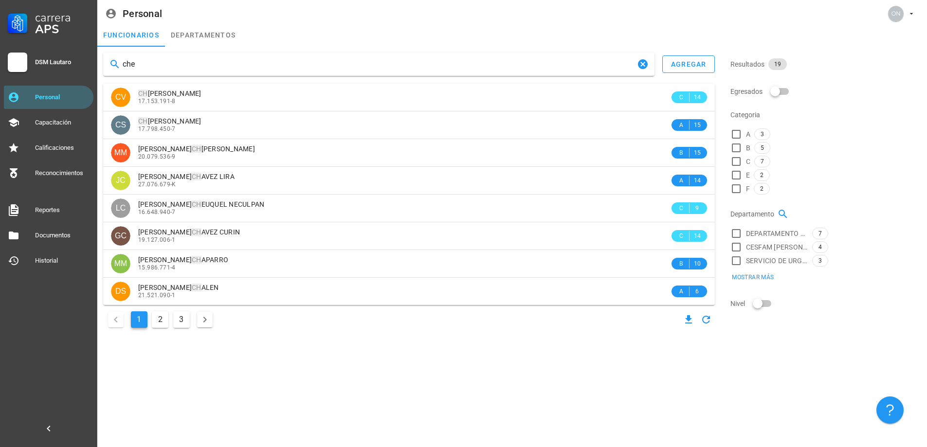
type input "cheu"
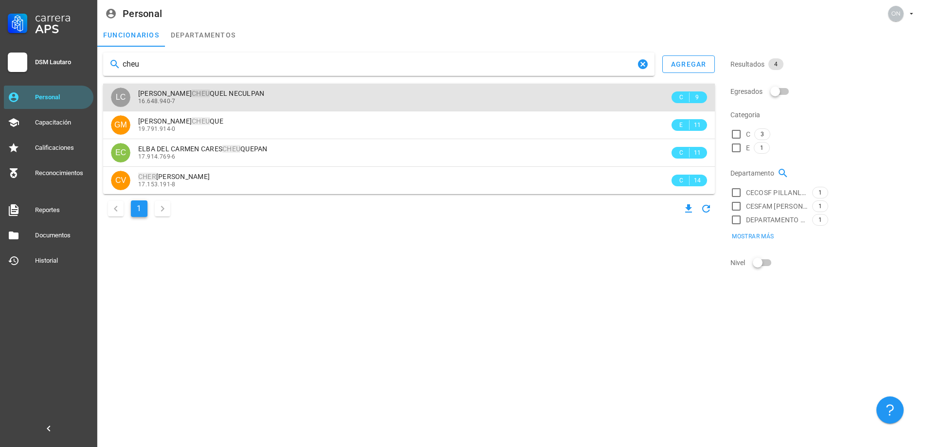
click at [252, 95] on span "[PERSON_NAME] NECULPAN" at bounding box center [201, 94] width 127 height 8
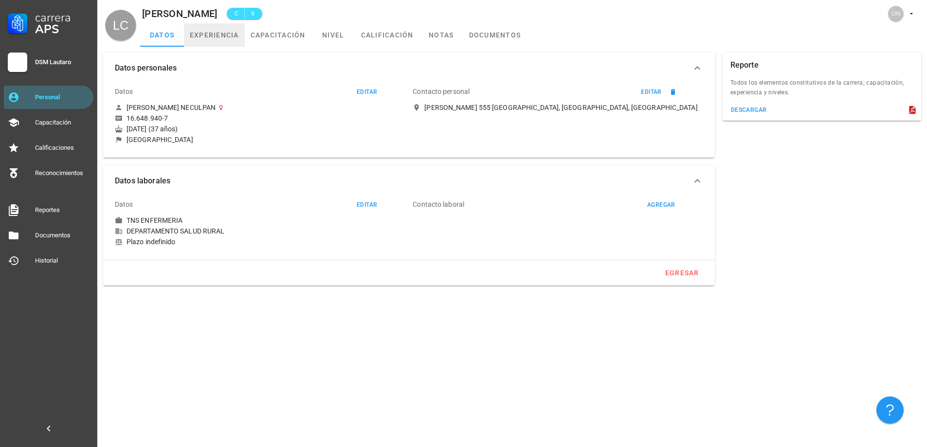
click at [215, 34] on link "experiencia" at bounding box center [214, 34] width 61 height 23
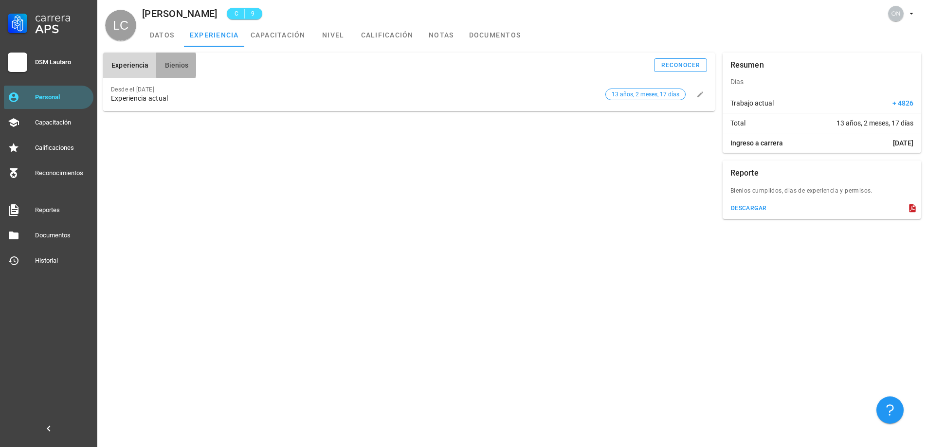
click at [184, 62] on span "Bienios" at bounding box center [176, 65] width 24 height 8
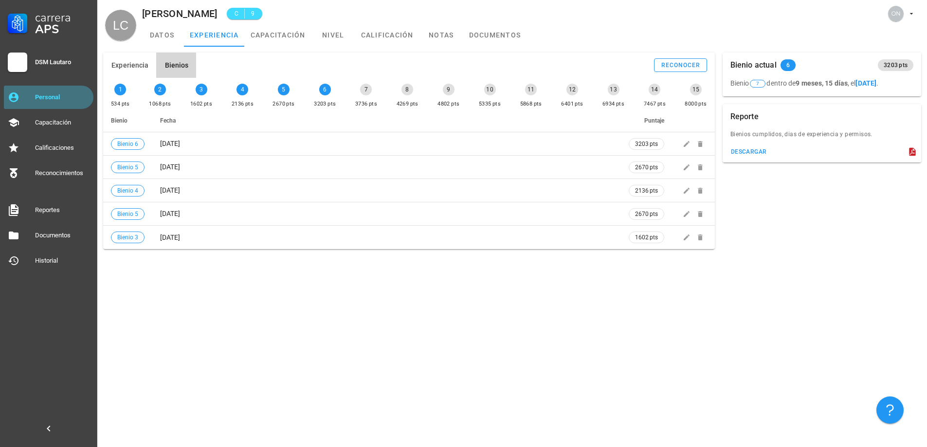
click at [71, 91] on div "Personal" at bounding box center [62, 98] width 55 height 16
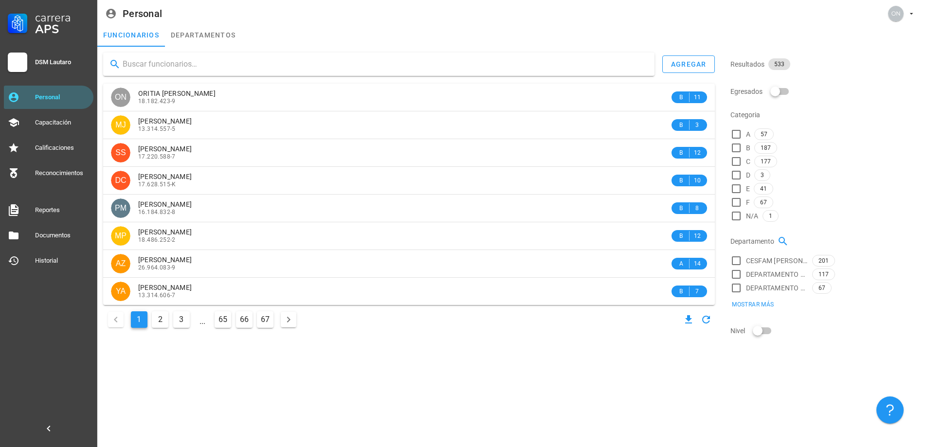
click at [158, 76] on div "agregar ON ORITIA [PERSON_NAME] 18.182.423-9 B 11 MJ [PERSON_NAME] CURILEN 13.3…" at bounding box center [408, 192] width 619 height 286
click at [164, 67] on input "text" at bounding box center [385, 64] width 524 height 16
type input "cofre"
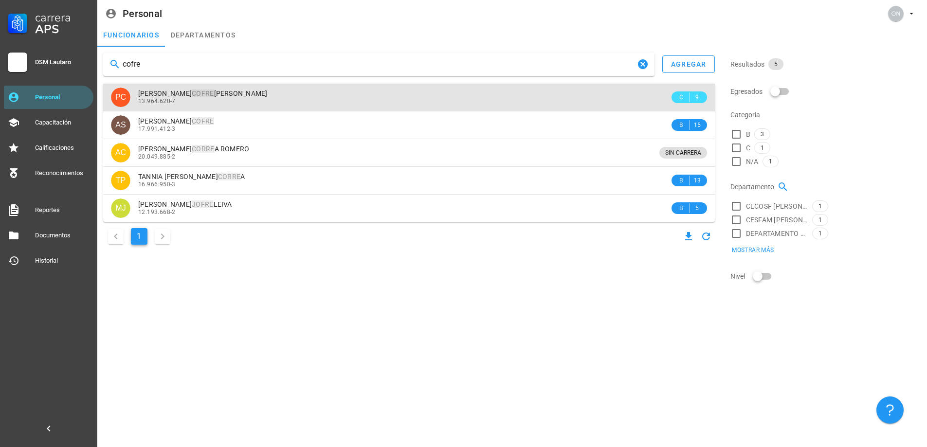
click at [214, 97] on mark "COFRE" at bounding box center [203, 94] width 22 height 8
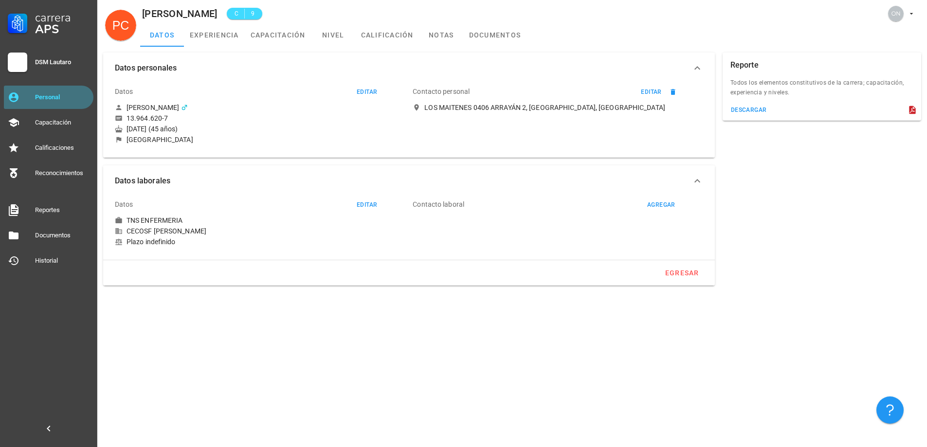
click at [57, 95] on div "Personal" at bounding box center [62, 97] width 55 height 8
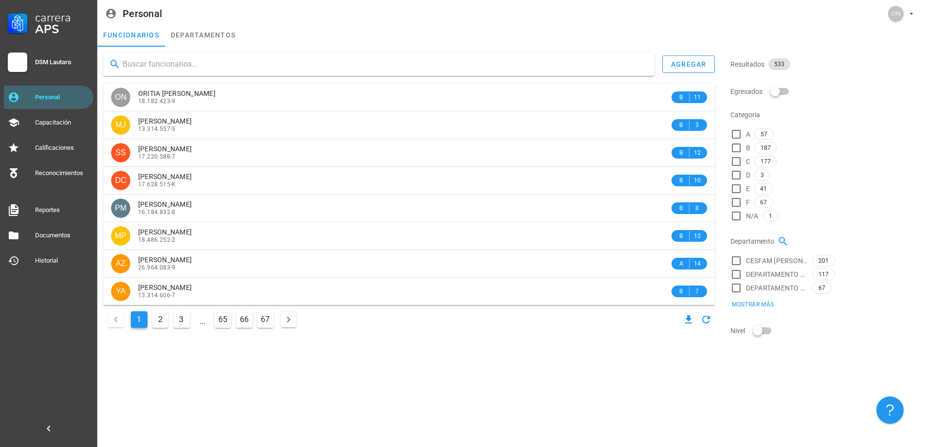
click at [147, 65] on input "text" at bounding box center [385, 64] width 524 height 16
type input "cofre"
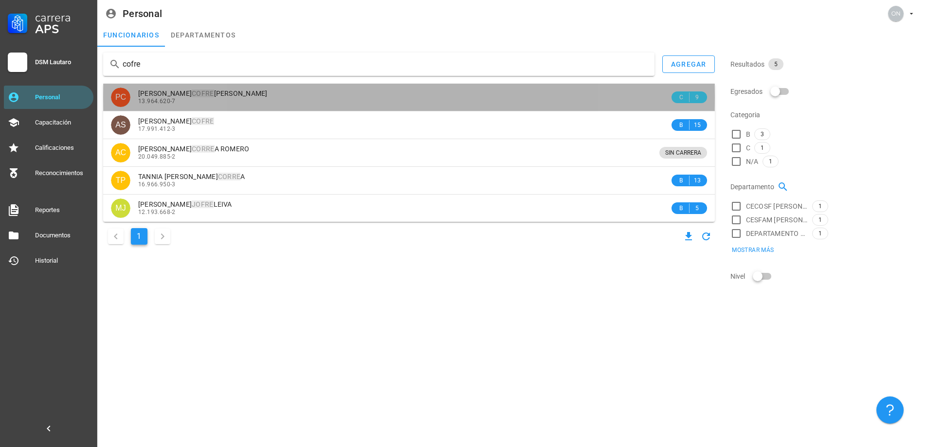
click at [194, 100] on div "13.964.620-7" at bounding box center [403, 101] width 531 height 7
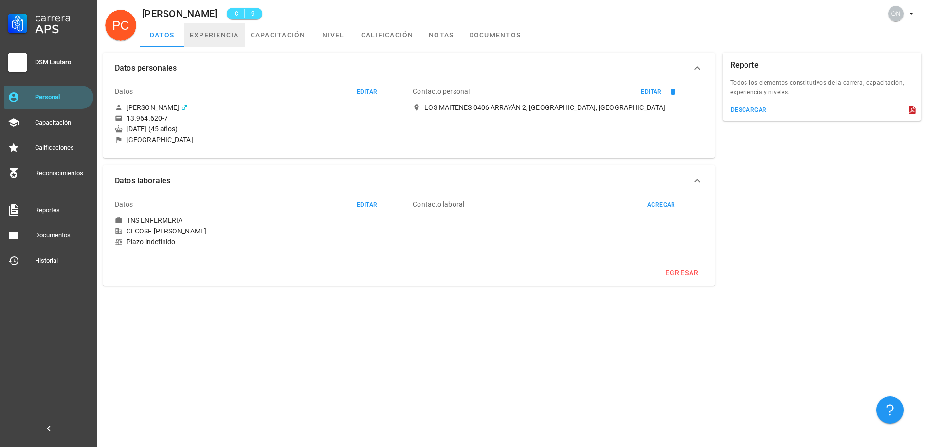
click at [220, 37] on link "experiencia" at bounding box center [214, 34] width 61 height 23
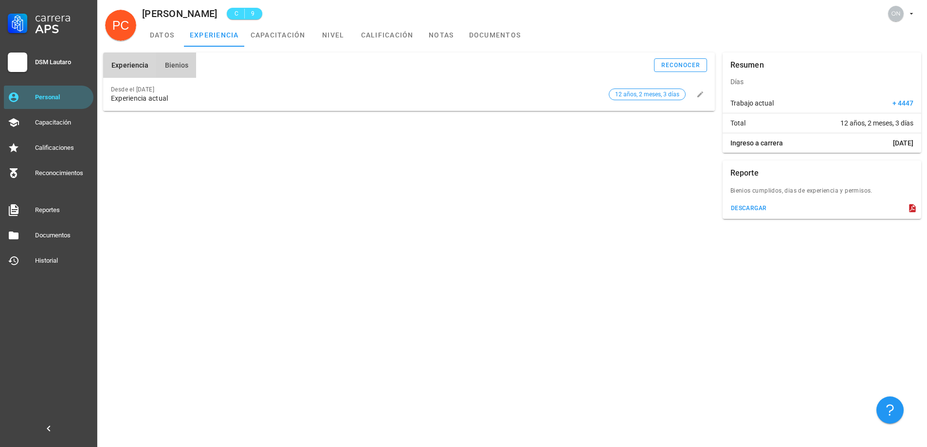
click at [157, 69] on button "Bienios" at bounding box center [176, 65] width 40 height 25
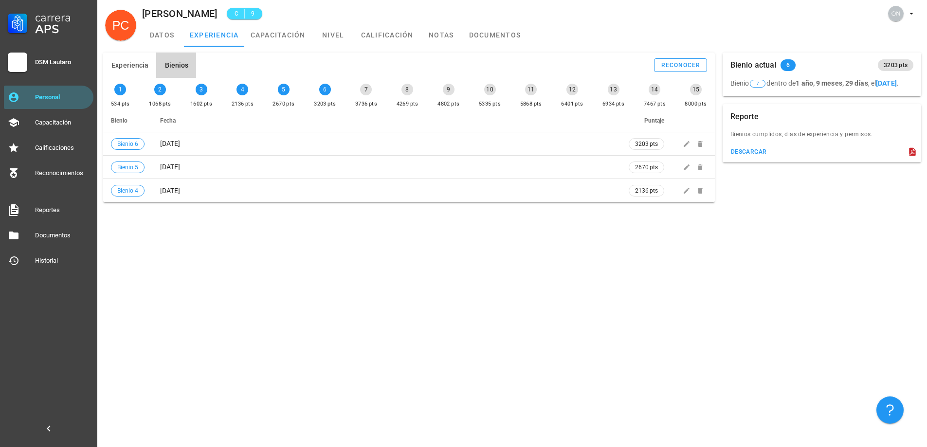
click at [89, 86] on div "Carrera APS DSM Lautaro Personal Capacitación Calificaciones Reconocimientos Re…" at bounding box center [48, 136] width 97 height 273
click at [74, 93] on div "Personal" at bounding box center [62, 98] width 55 height 16
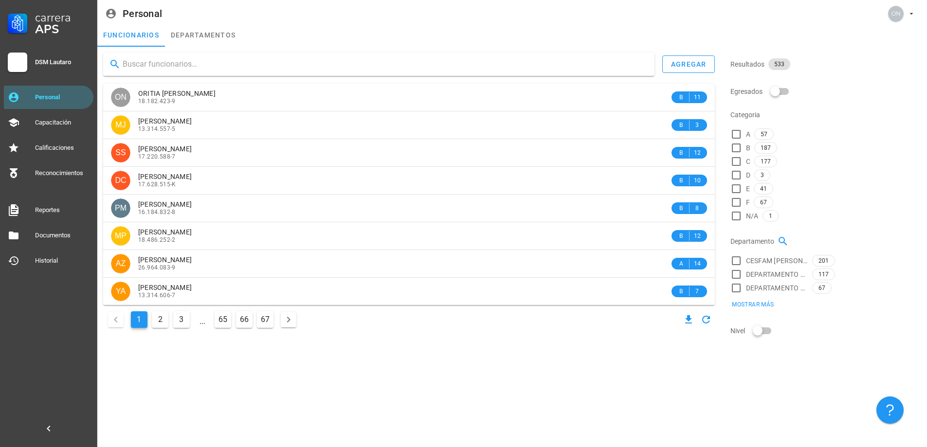
click at [192, 65] on input "text" at bounding box center [385, 64] width 524 height 16
type input "contre"
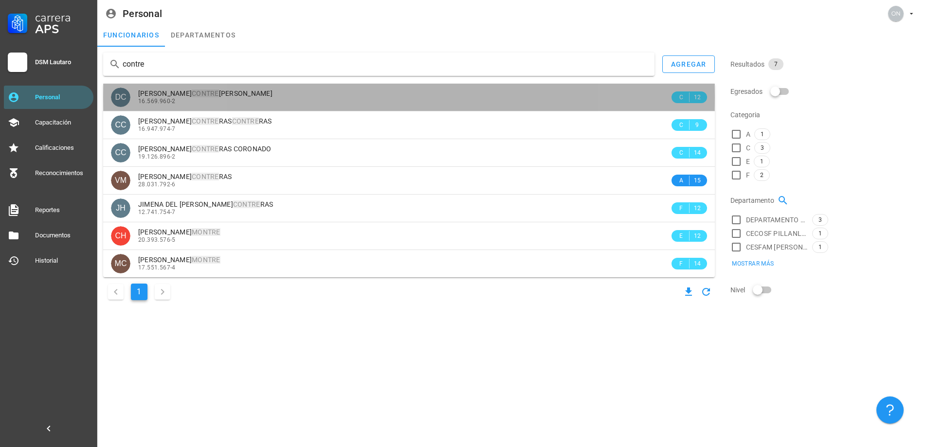
click at [194, 95] on span "[PERSON_NAME] CONTRE [PERSON_NAME]" at bounding box center [205, 94] width 134 height 8
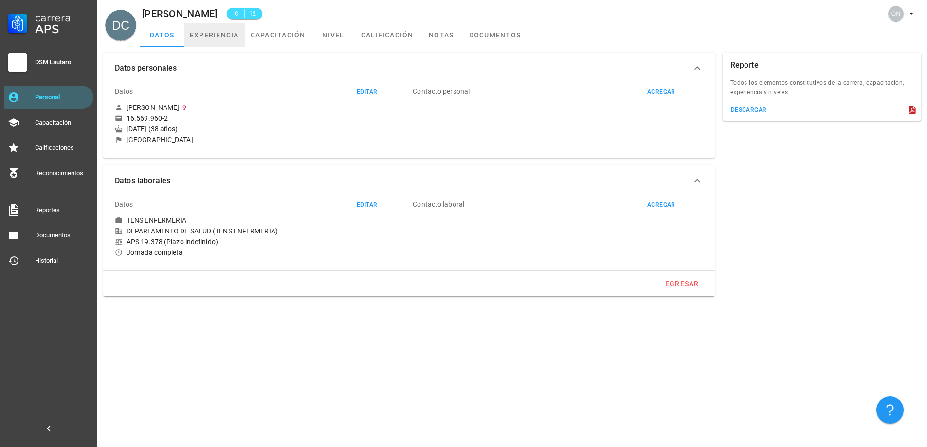
click at [195, 33] on link "experiencia" at bounding box center [214, 34] width 61 height 23
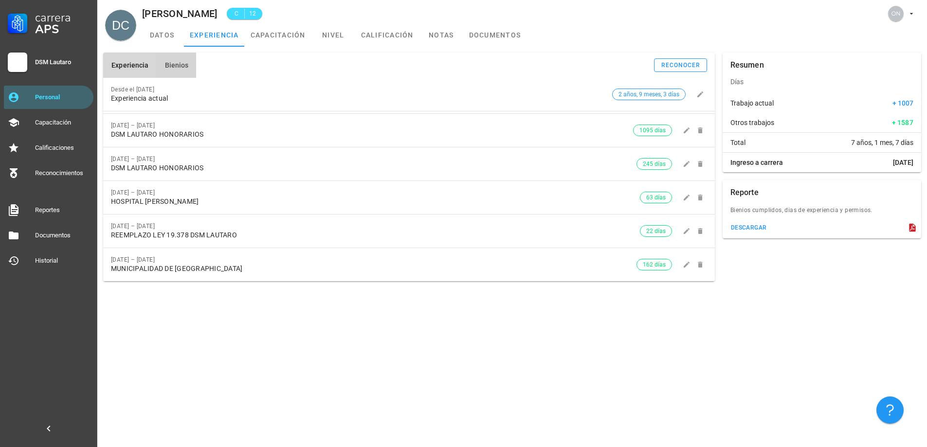
click at [175, 65] on span "Bienios" at bounding box center [176, 65] width 24 height 8
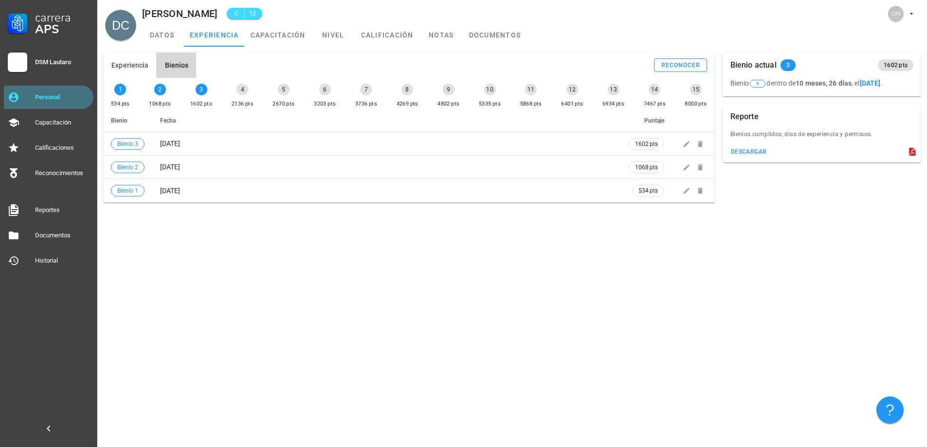
click at [57, 92] on div "Personal" at bounding box center [62, 98] width 55 height 16
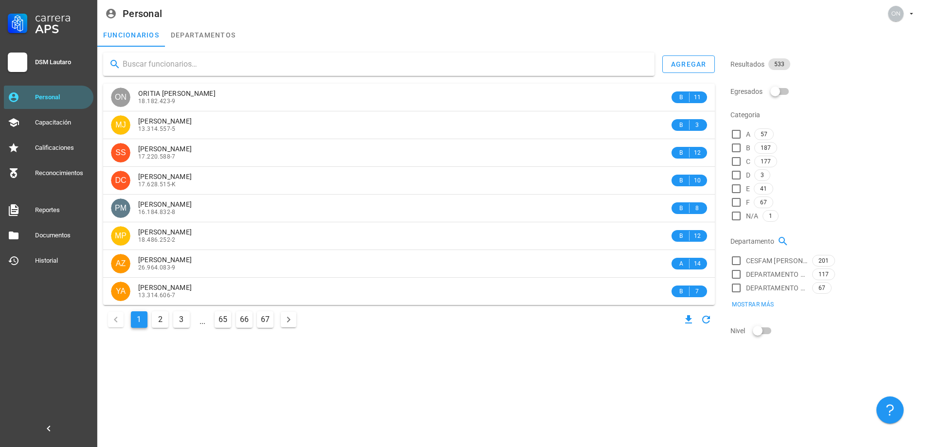
click at [204, 65] on input "text" at bounding box center [385, 64] width 524 height 16
type input "fuentes"
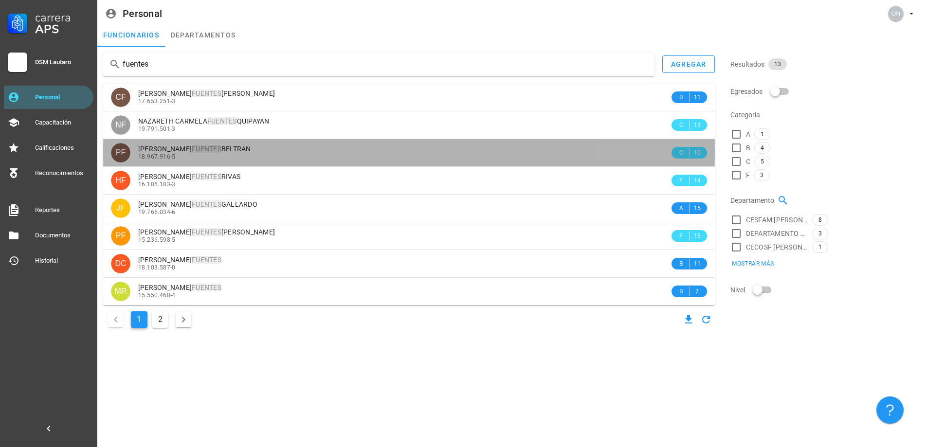
click at [219, 146] on mark "FUENTES" at bounding box center [207, 149] width 30 height 8
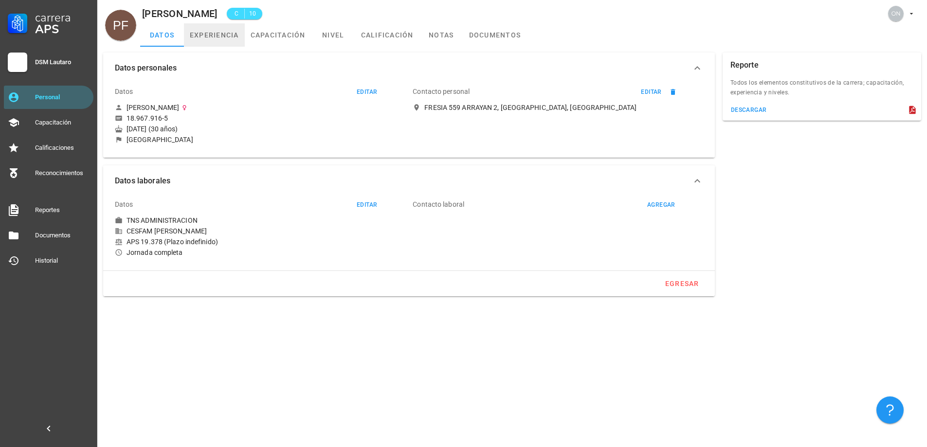
click at [231, 35] on link "experiencia" at bounding box center [214, 34] width 61 height 23
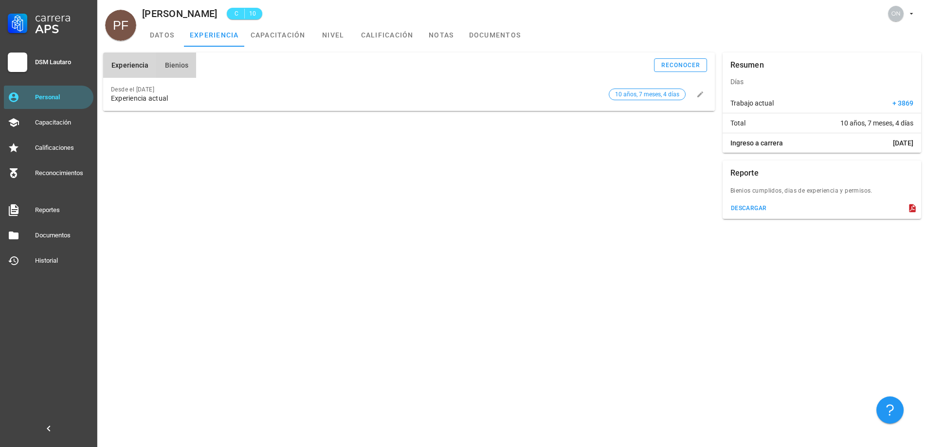
click at [181, 64] on span "Bienios" at bounding box center [176, 65] width 24 height 8
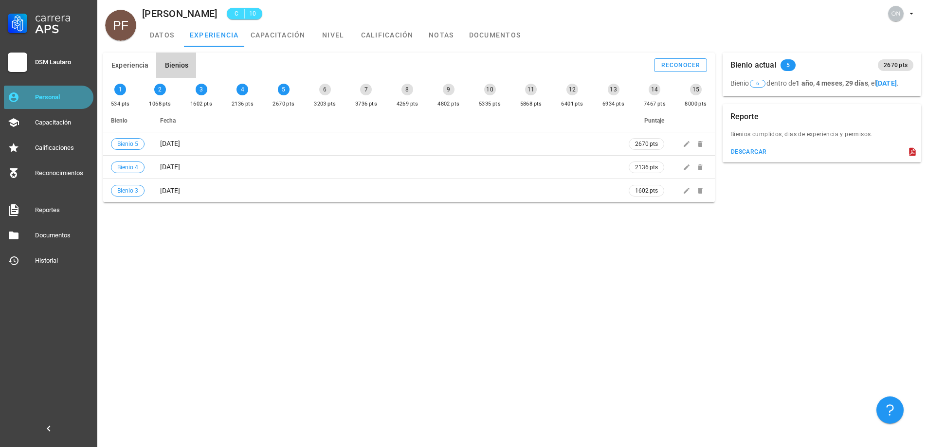
click at [73, 101] on div "Personal" at bounding box center [62, 98] width 55 height 16
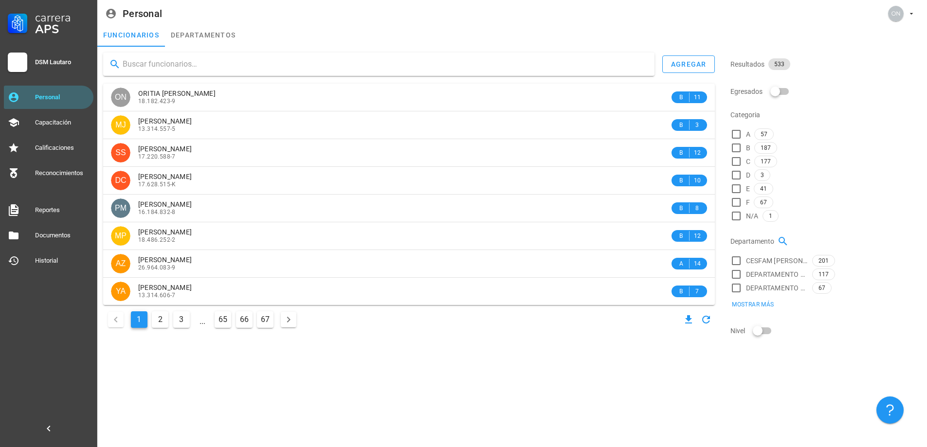
click at [229, 69] on input "text" at bounding box center [385, 64] width 524 height 16
type input "[PERSON_NAME]"
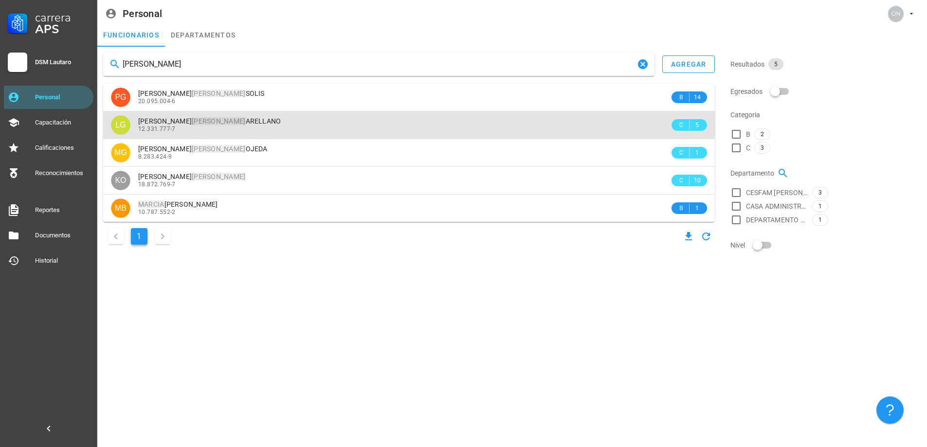
click at [197, 129] on div "12.331.777-7" at bounding box center [403, 129] width 531 height 7
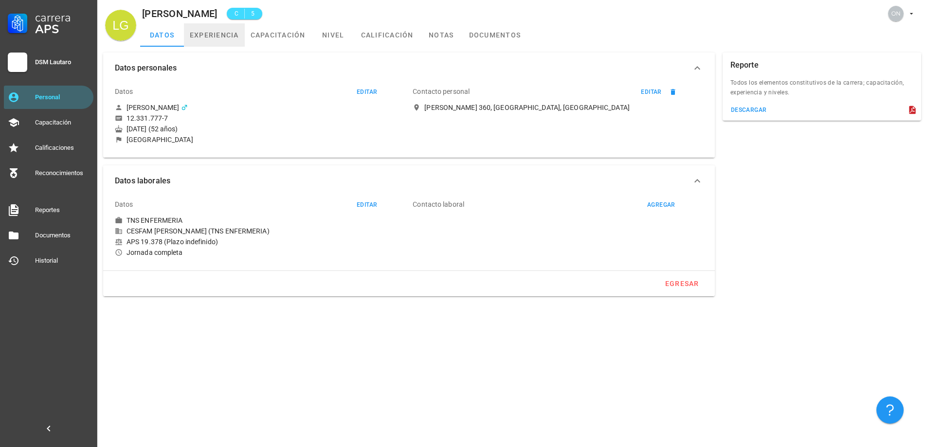
click at [230, 37] on link "experiencia" at bounding box center [214, 34] width 61 height 23
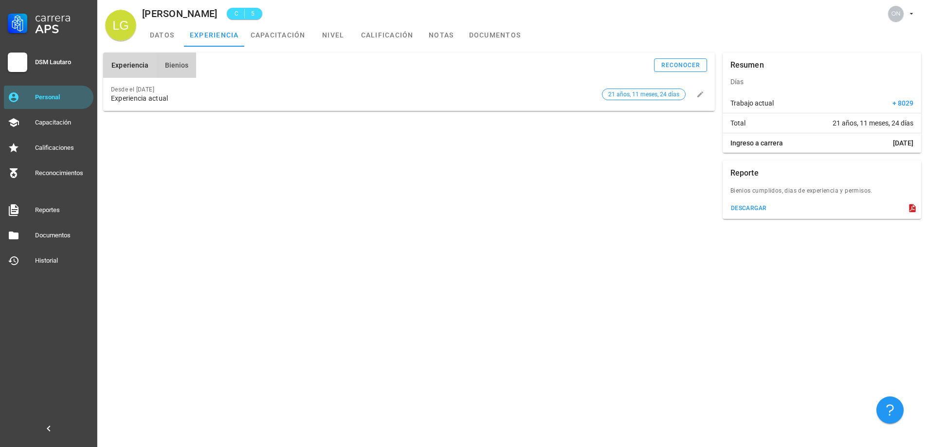
click at [182, 66] on span "Bienios" at bounding box center [176, 65] width 24 height 8
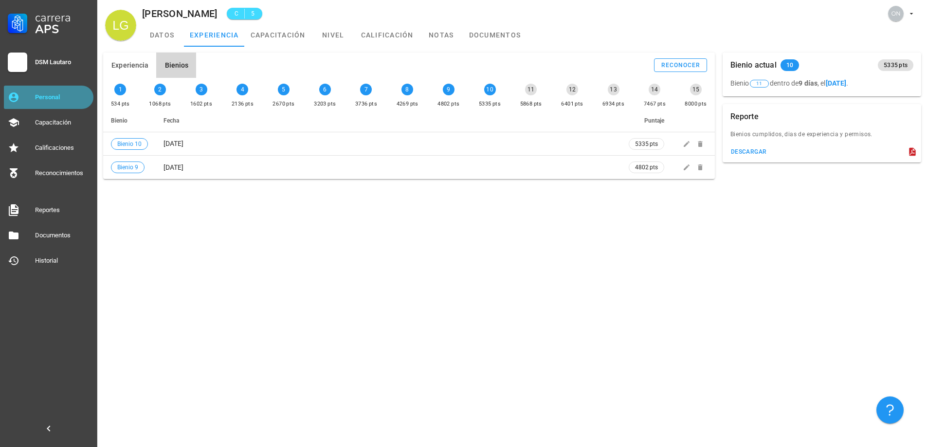
click at [64, 94] on div "Personal" at bounding box center [62, 97] width 55 height 8
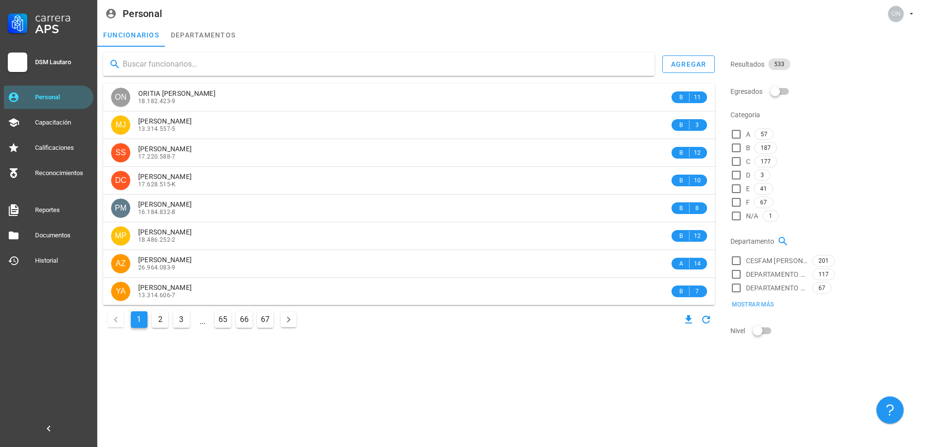
click at [198, 63] on input "text" at bounding box center [385, 64] width 524 height 16
type input "gonza"
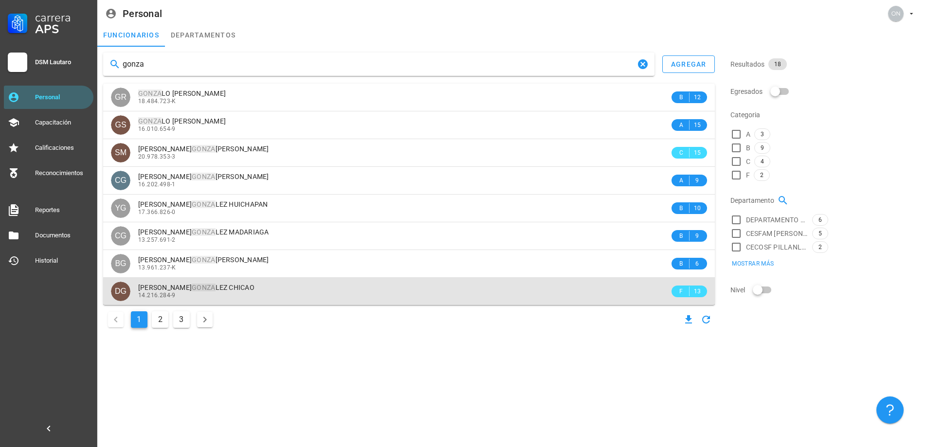
click at [200, 295] on div "14.216.284-9" at bounding box center [403, 295] width 531 height 7
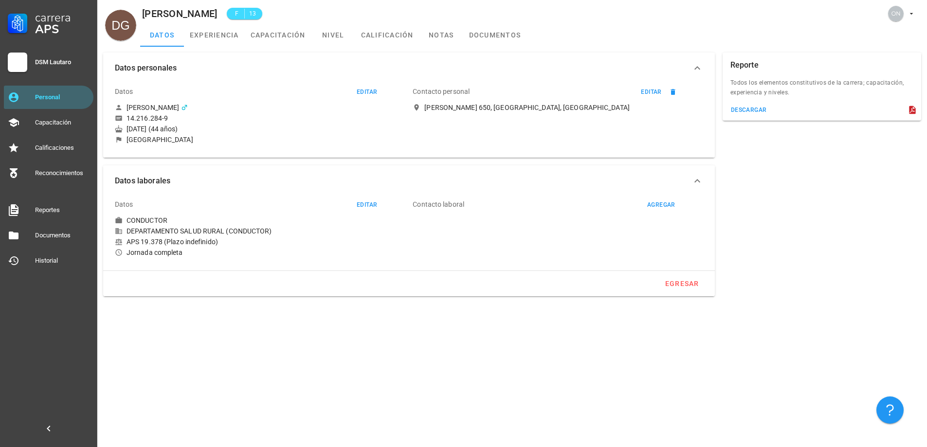
click at [234, 53] on button "Datos personales" at bounding box center [409, 68] width 612 height 31
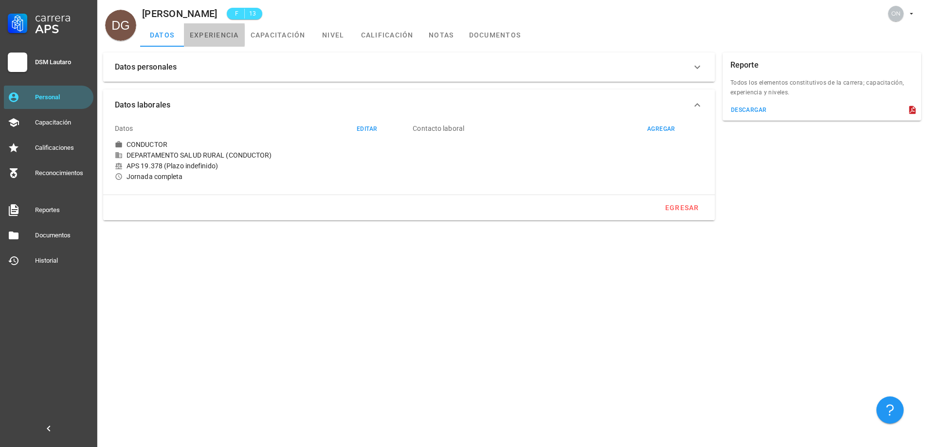
click at [233, 41] on link "experiencia" at bounding box center [214, 34] width 61 height 23
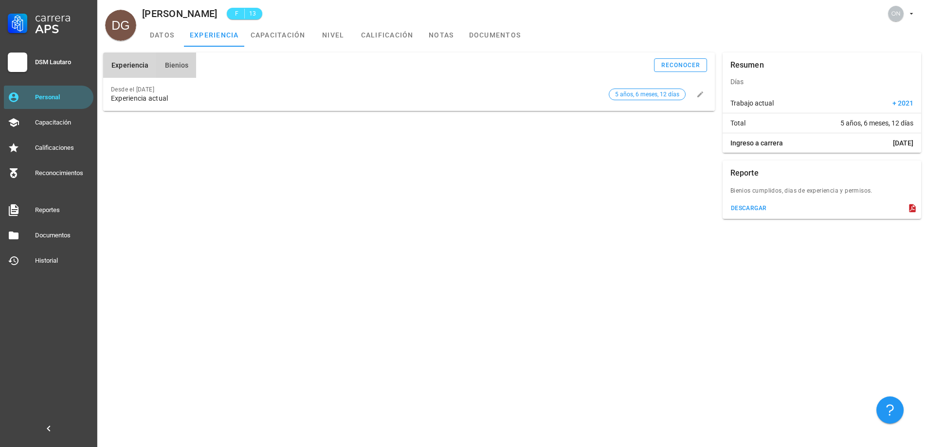
click at [177, 71] on button "Bienios" at bounding box center [176, 65] width 40 height 25
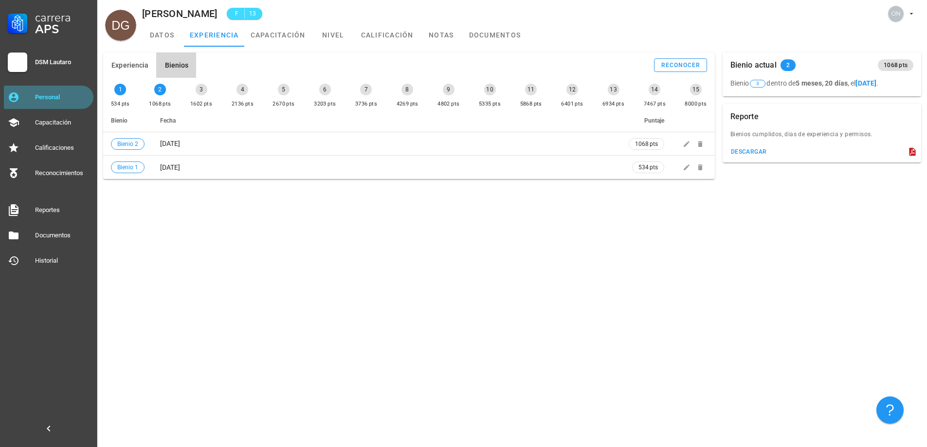
click at [62, 89] on link "Personal" at bounding box center [49, 97] width 90 height 23
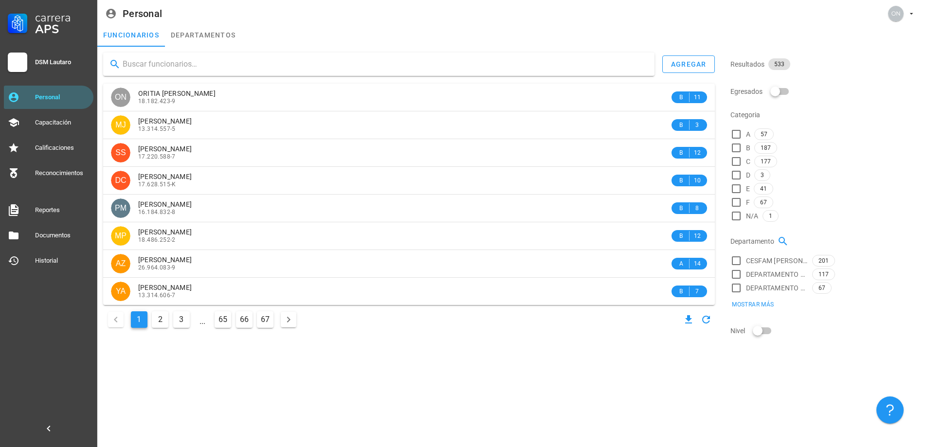
click at [192, 68] on input "text" at bounding box center [385, 64] width 524 height 16
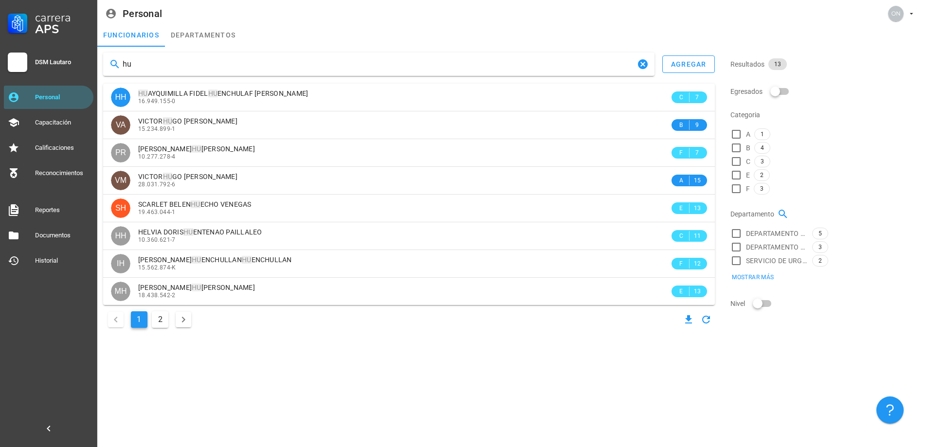
type input "h"
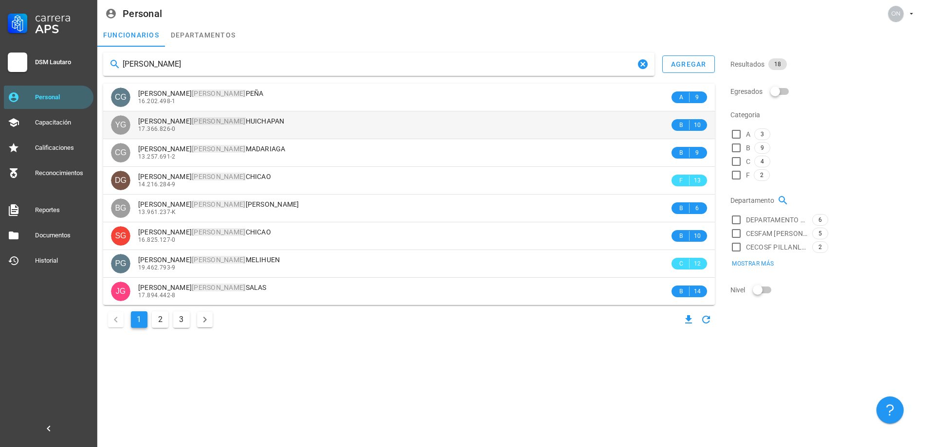
type input "[PERSON_NAME]"
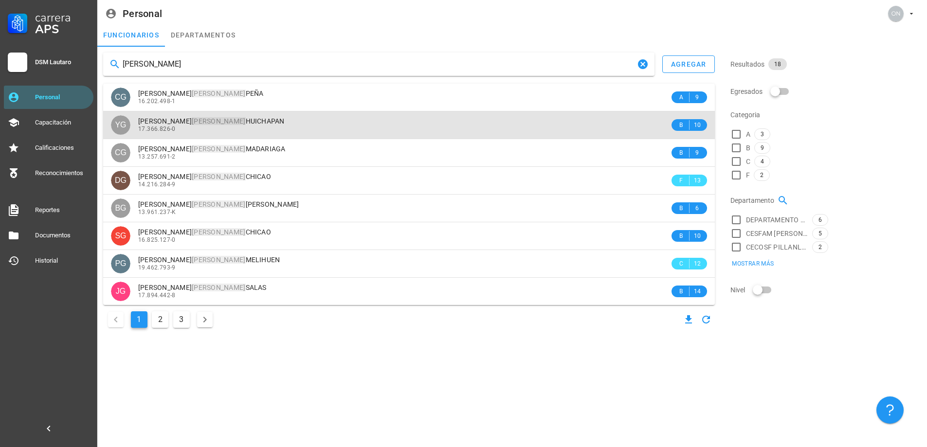
click at [196, 123] on mark "[PERSON_NAME]" at bounding box center [219, 121] width 54 height 8
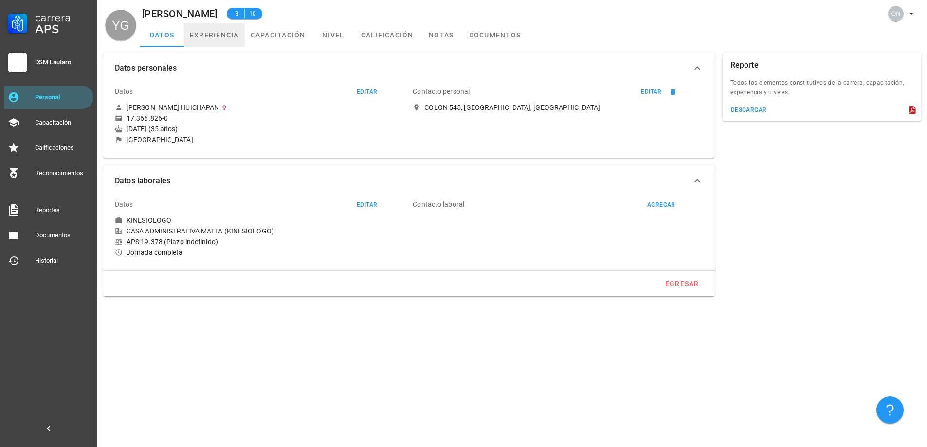
click at [220, 33] on link "experiencia" at bounding box center [214, 34] width 61 height 23
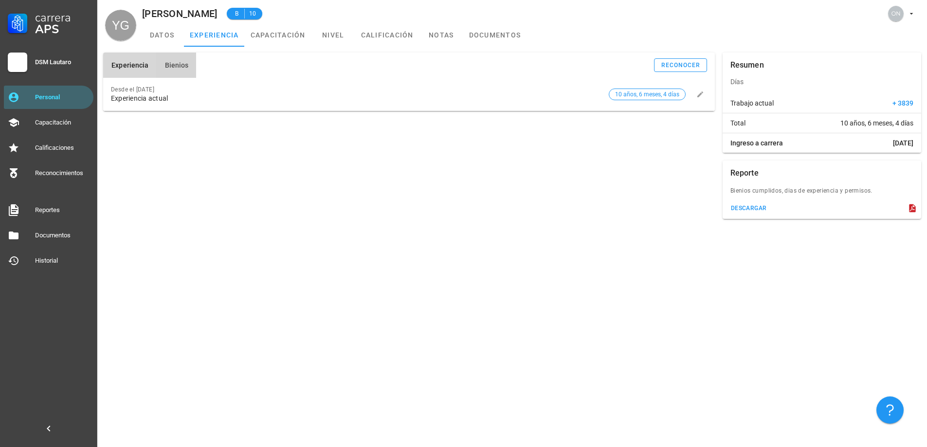
click at [179, 72] on button "Bienios" at bounding box center [176, 65] width 40 height 25
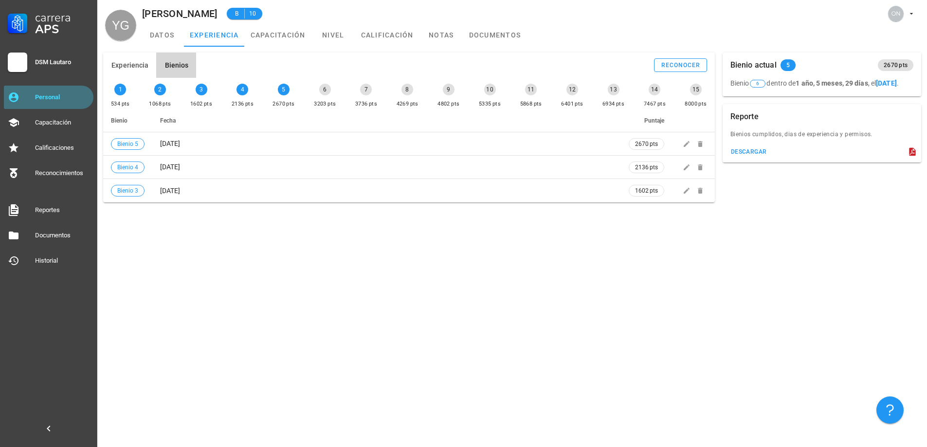
click at [65, 94] on div "Personal" at bounding box center [62, 97] width 55 height 8
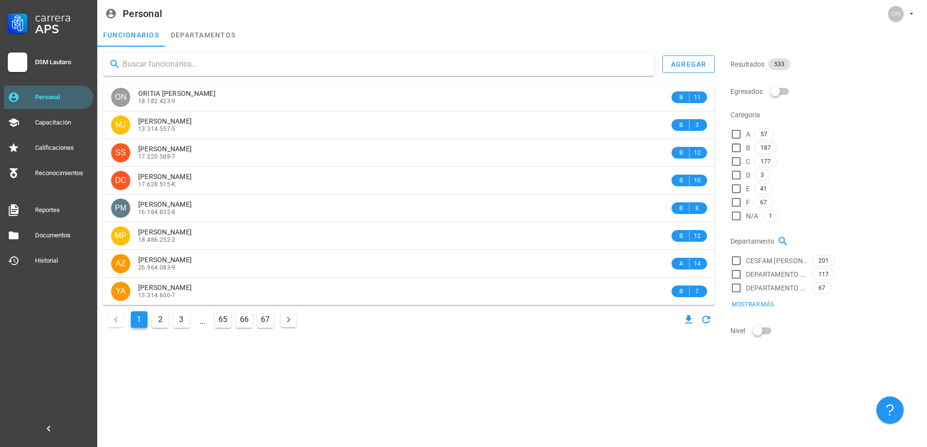
click at [193, 66] on input "text" at bounding box center [385, 64] width 524 height 16
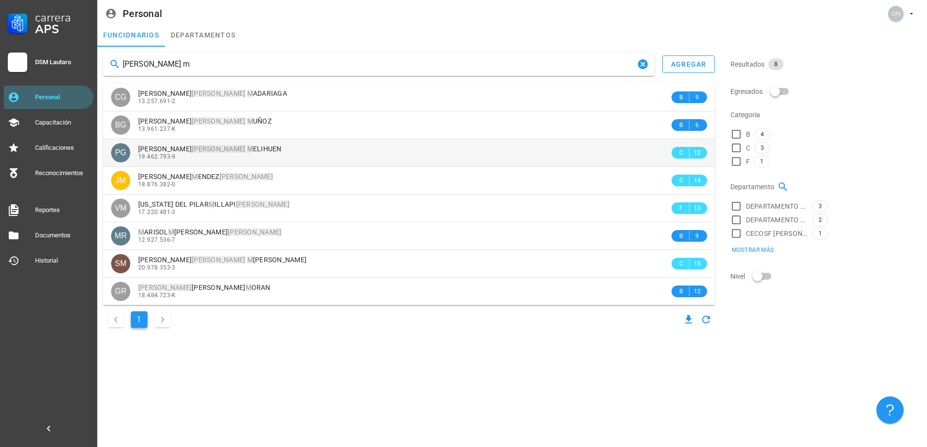
type input "[PERSON_NAME] m"
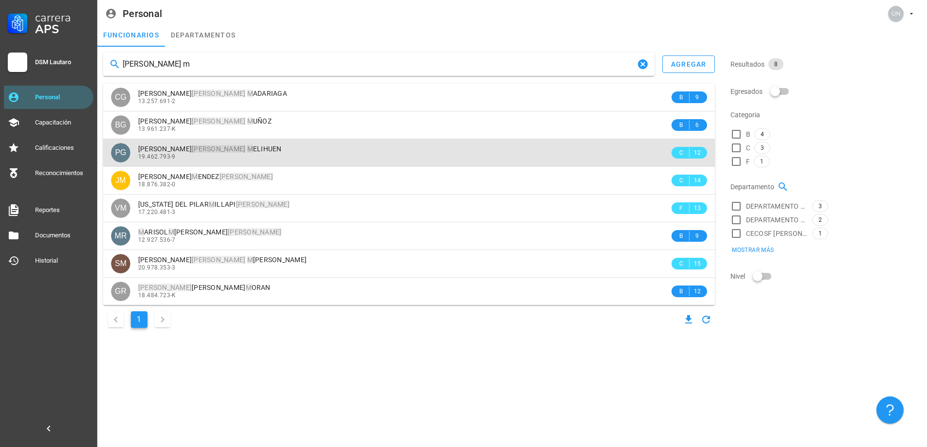
click at [193, 148] on span "[PERSON_NAME]" at bounding box center [210, 149] width 144 height 8
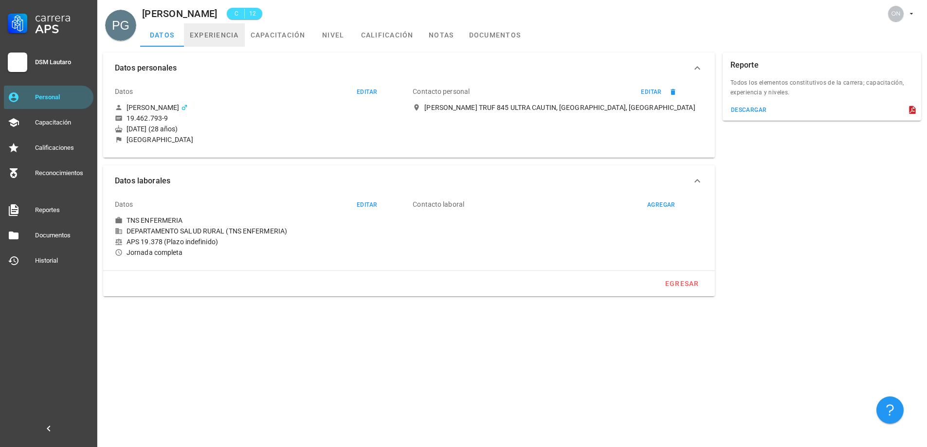
click at [215, 40] on link "experiencia" at bounding box center [214, 34] width 61 height 23
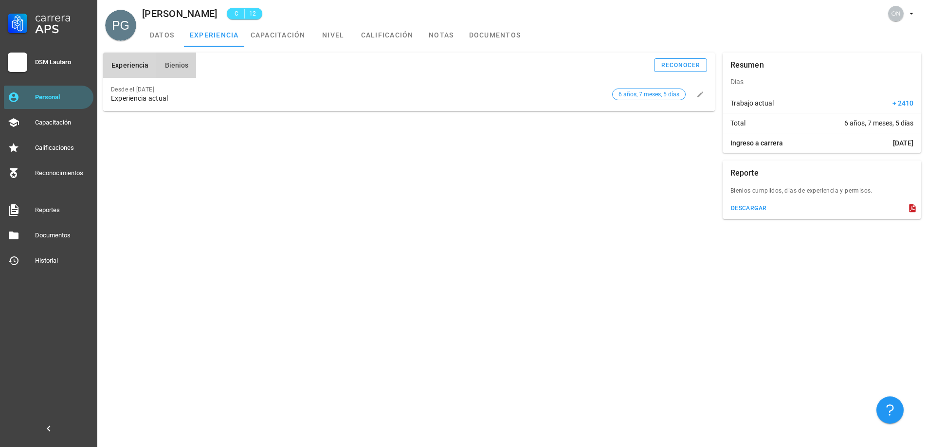
click at [184, 60] on button "Bienios" at bounding box center [176, 65] width 40 height 25
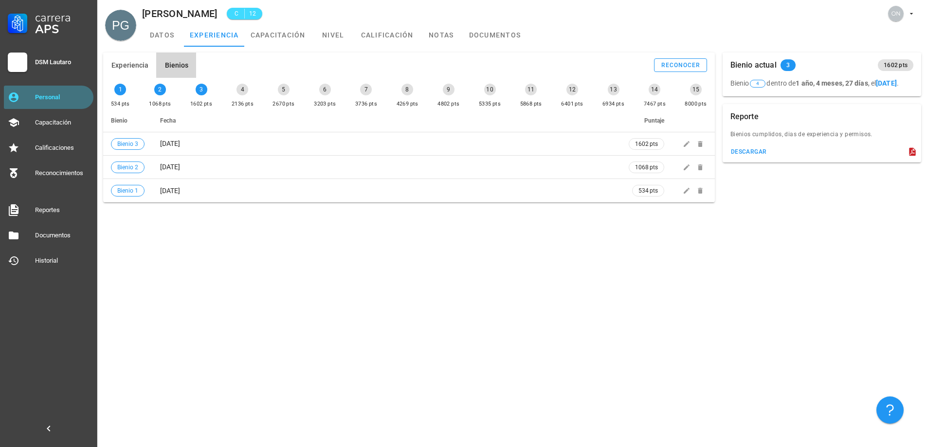
click at [73, 92] on div "Personal" at bounding box center [62, 98] width 55 height 16
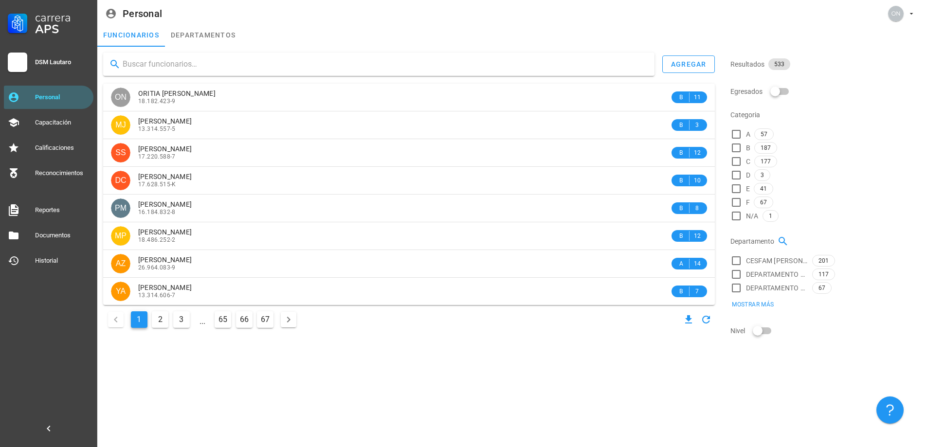
click at [219, 63] on input "text" at bounding box center [385, 64] width 524 height 16
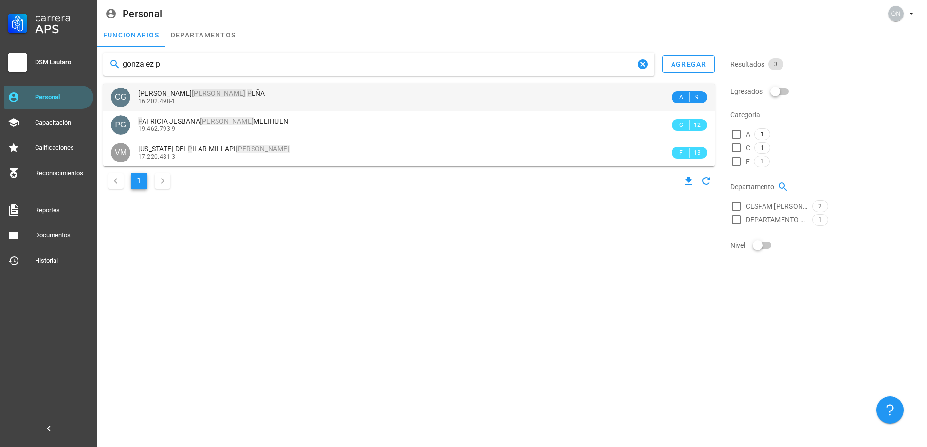
type input "gonzalez p"
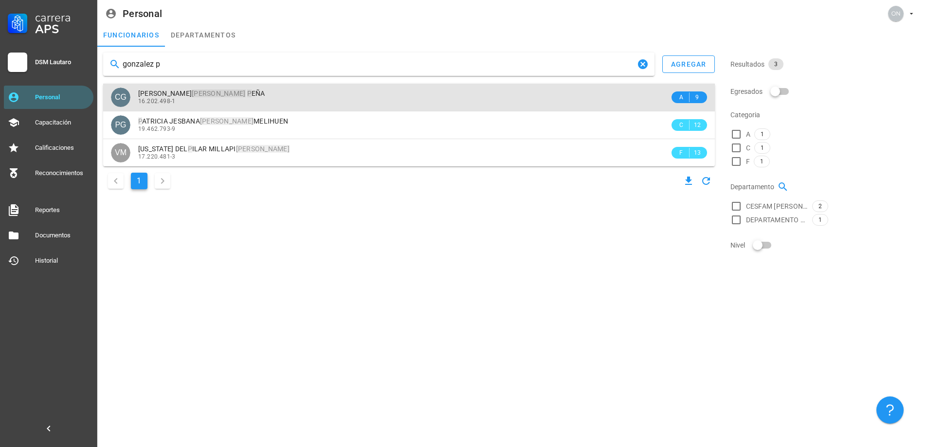
click at [220, 98] on div "16.202.498-1" at bounding box center [403, 101] width 531 height 7
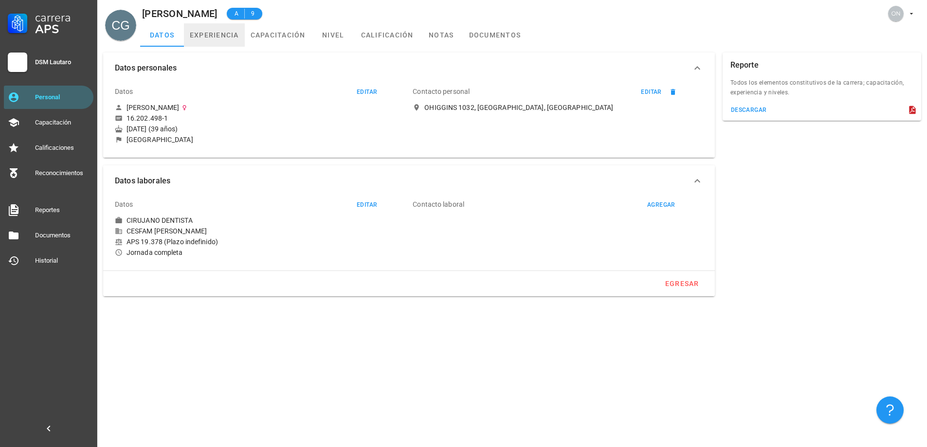
click at [222, 32] on link "experiencia" at bounding box center [214, 34] width 61 height 23
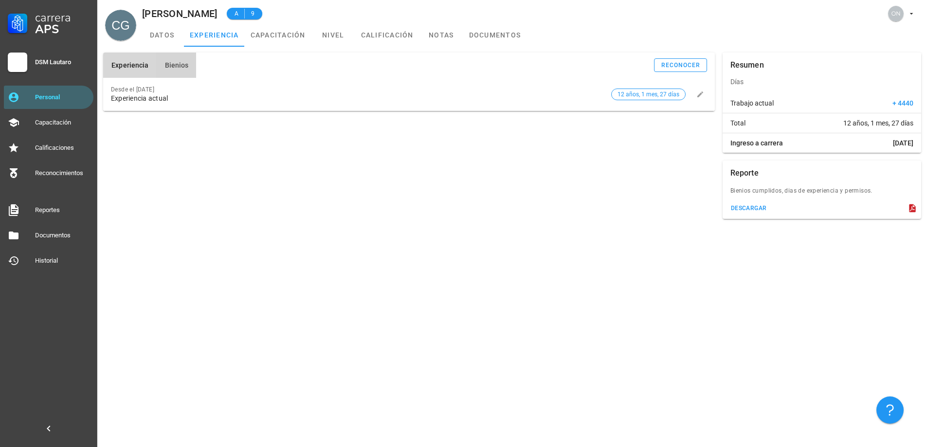
click at [171, 69] on span "Bienios" at bounding box center [176, 65] width 24 height 8
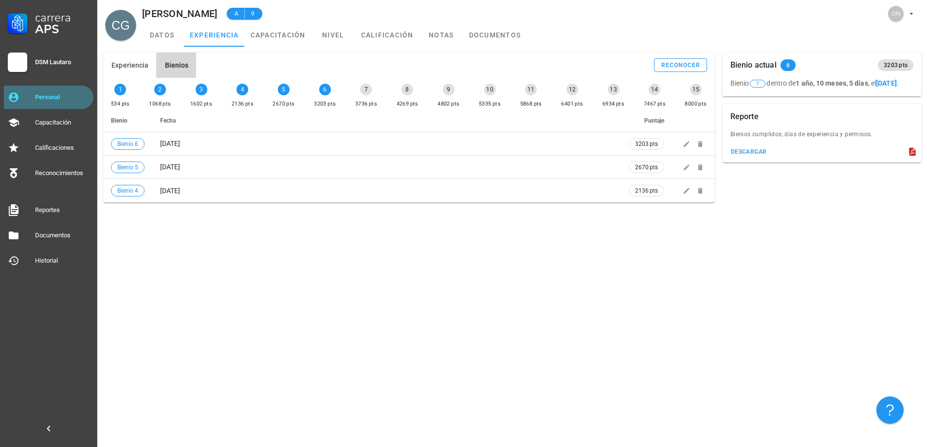
click at [55, 94] on div "Personal" at bounding box center [62, 97] width 55 height 8
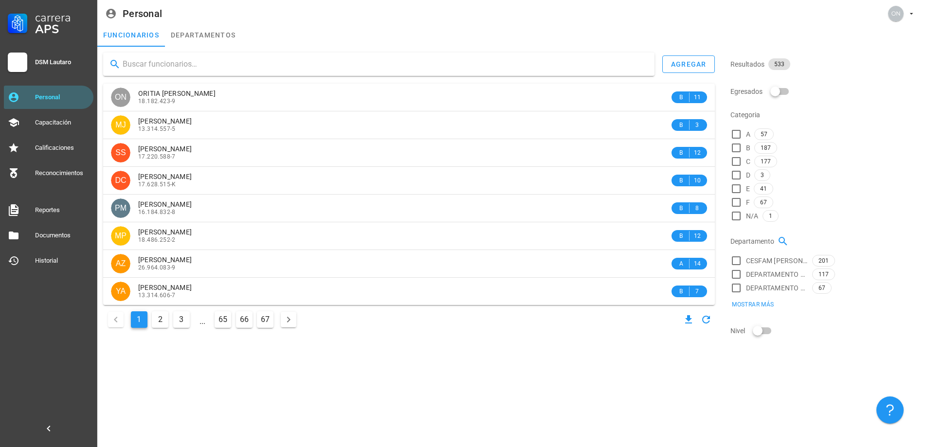
click at [213, 70] on input "text" at bounding box center [385, 64] width 524 height 16
type input "herrera"
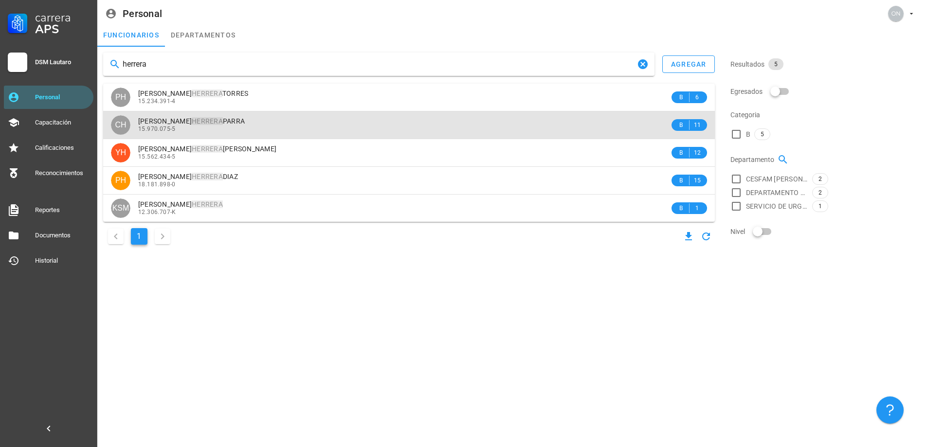
click at [223, 121] on mark "HERRERA" at bounding box center [207, 121] width 31 height 8
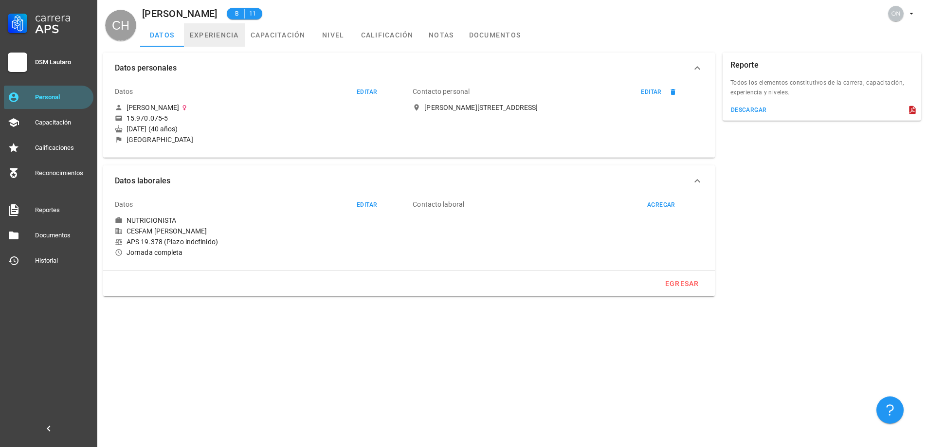
click at [201, 29] on link "experiencia" at bounding box center [214, 34] width 61 height 23
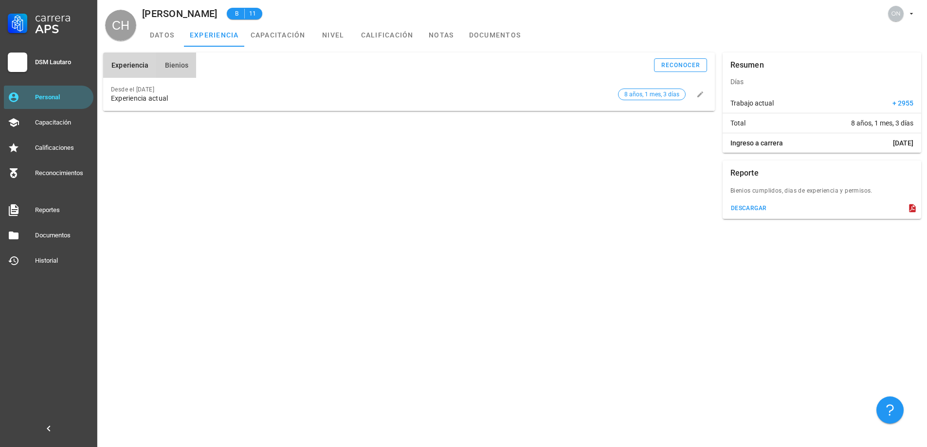
click at [172, 70] on button "Bienios" at bounding box center [176, 65] width 40 height 25
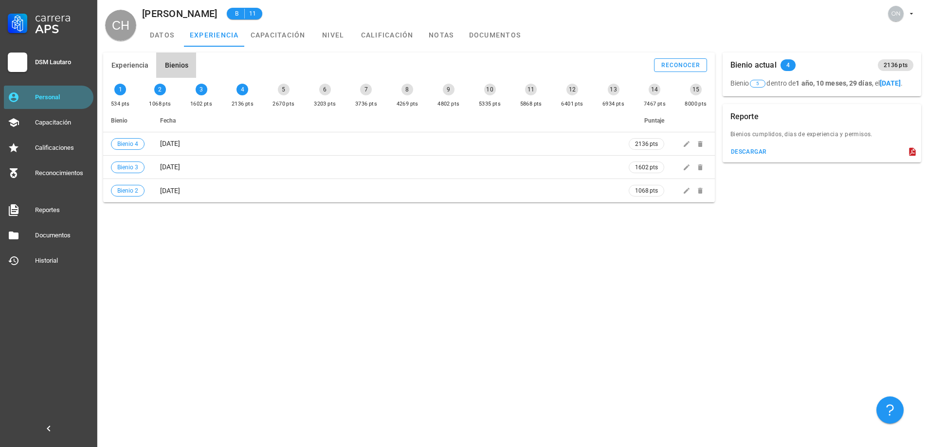
click at [65, 102] on div "Personal" at bounding box center [62, 98] width 55 height 16
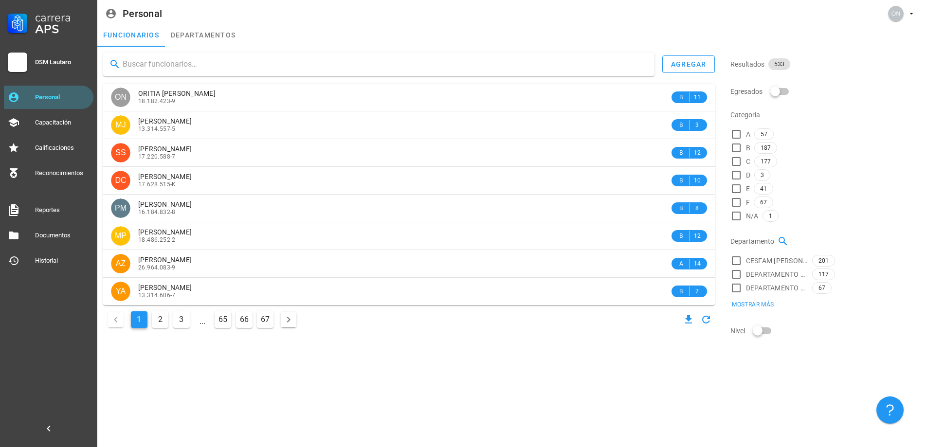
click at [269, 65] on input "text" at bounding box center [385, 64] width 524 height 16
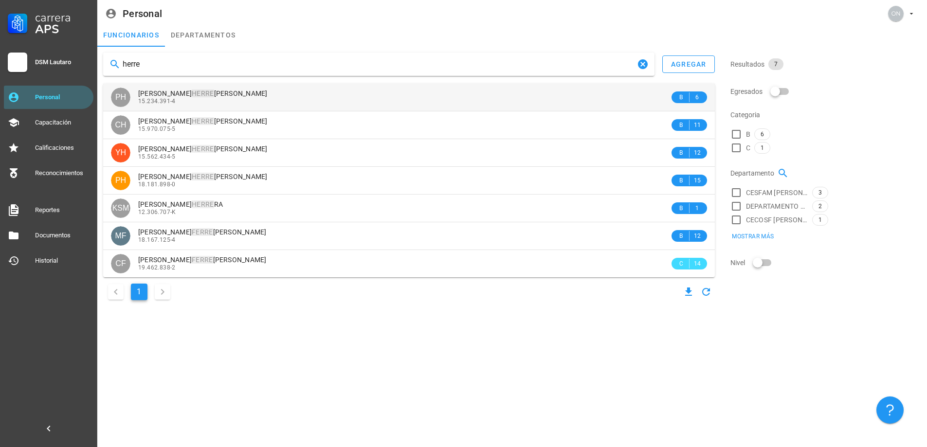
type input "herre"
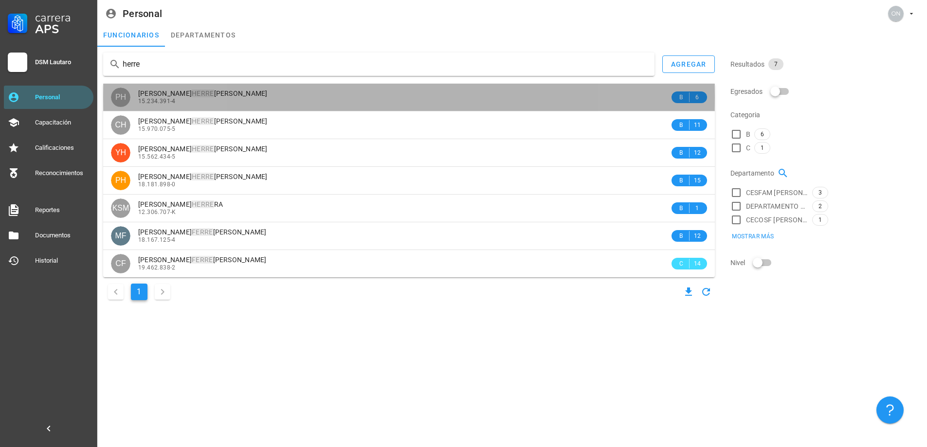
click at [254, 94] on div "[PERSON_NAME]" at bounding box center [403, 94] width 531 height 8
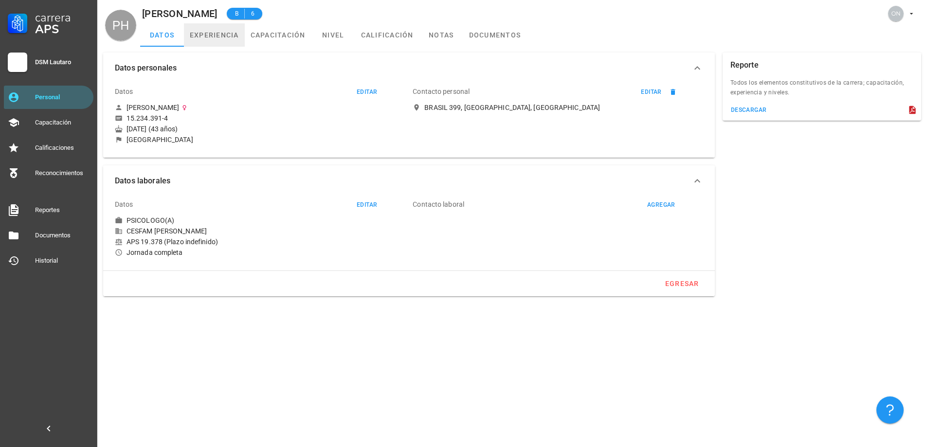
click at [237, 34] on link "experiencia" at bounding box center [214, 34] width 61 height 23
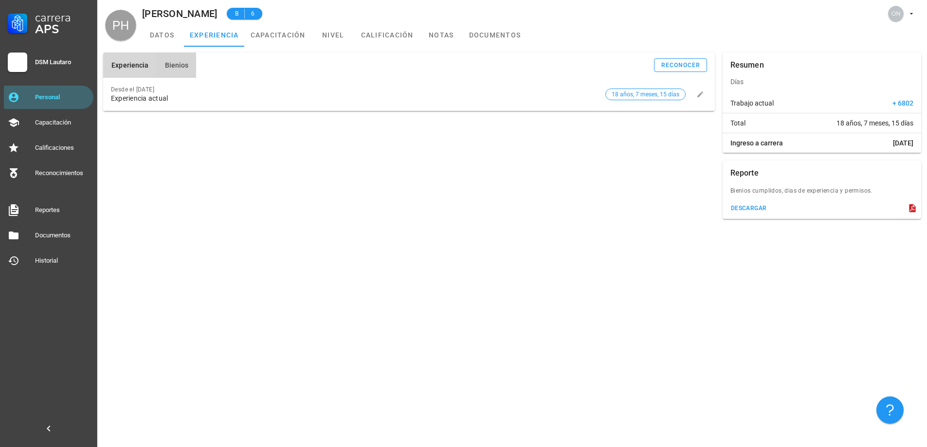
click at [178, 63] on span "Bienios" at bounding box center [176, 65] width 24 height 8
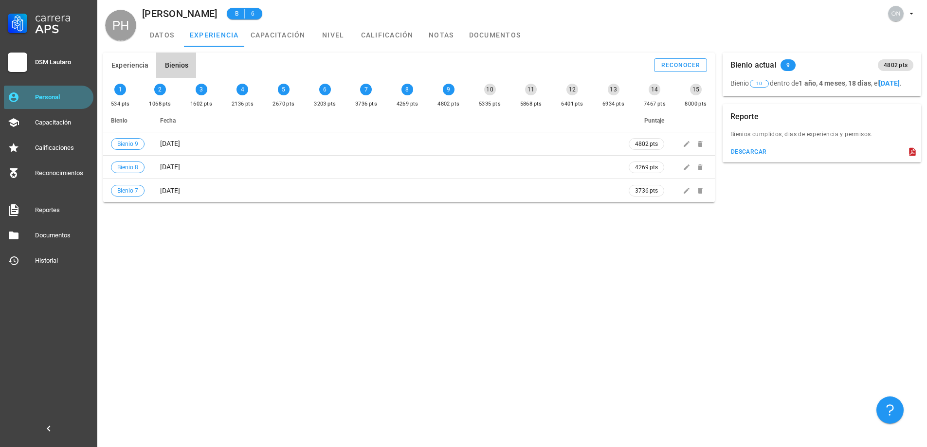
click at [63, 92] on div "Personal" at bounding box center [62, 98] width 55 height 16
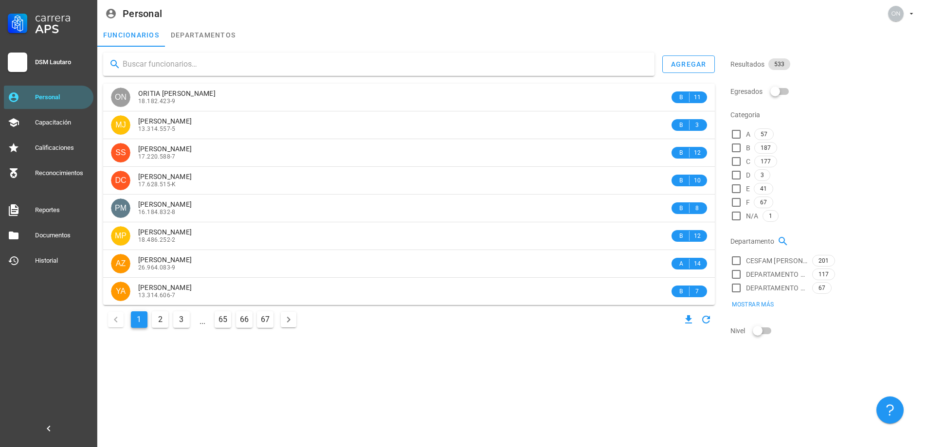
click at [223, 59] on input "text" at bounding box center [385, 64] width 524 height 16
type input "llancaqu"
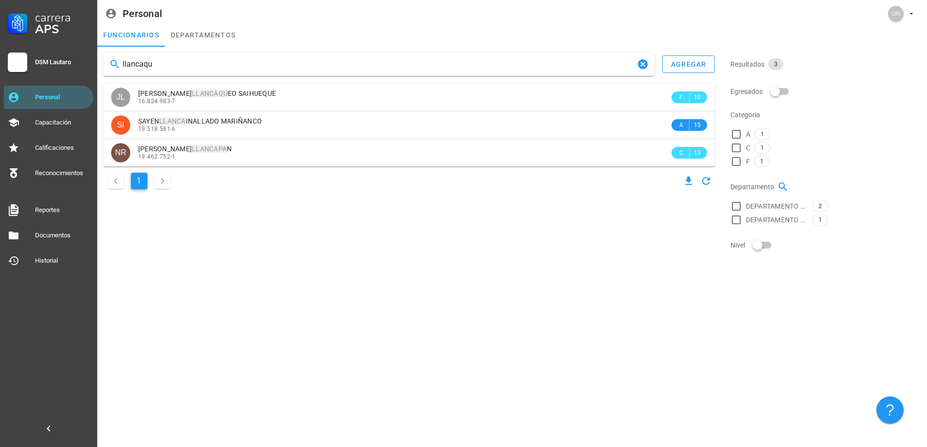
click at [220, 81] on div "llancaqu agregar JL [PERSON_NAME] EO SAIHUEQUE 16.824.983-7 F 10 SI SAYEN LLANC…" at bounding box center [408, 122] width 619 height 147
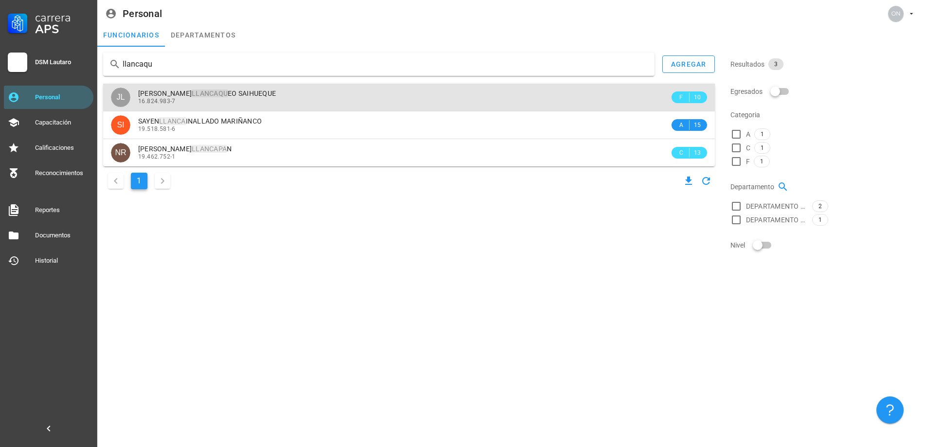
click at [212, 99] on div "16.824.983-7" at bounding box center [403, 101] width 531 height 7
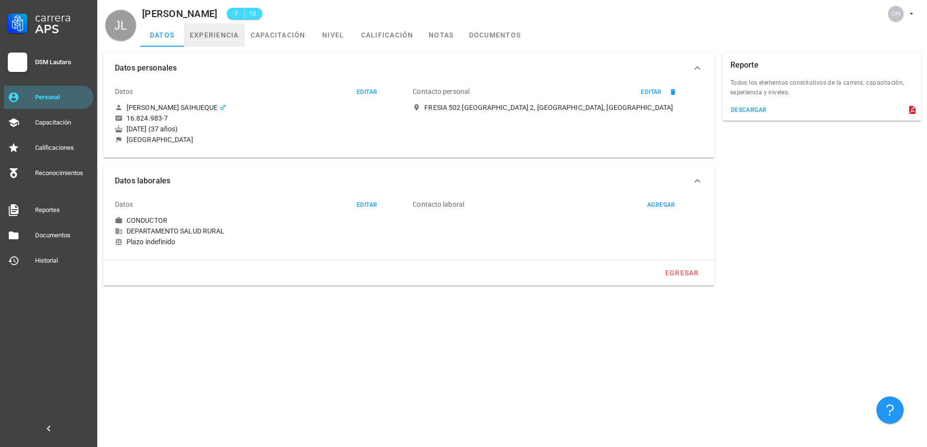
click at [199, 30] on link "experiencia" at bounding box center [214, 34] width 61 height 23
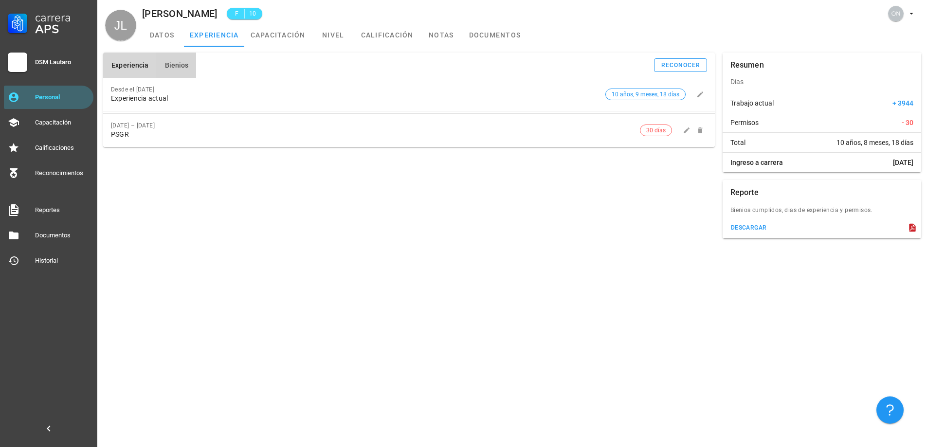
click at [192, 65] on button "Bienios" at bounding box center [176, 65] width 40 height 25
